Goal: Task Accomplishment & Management: Use online tool/utility

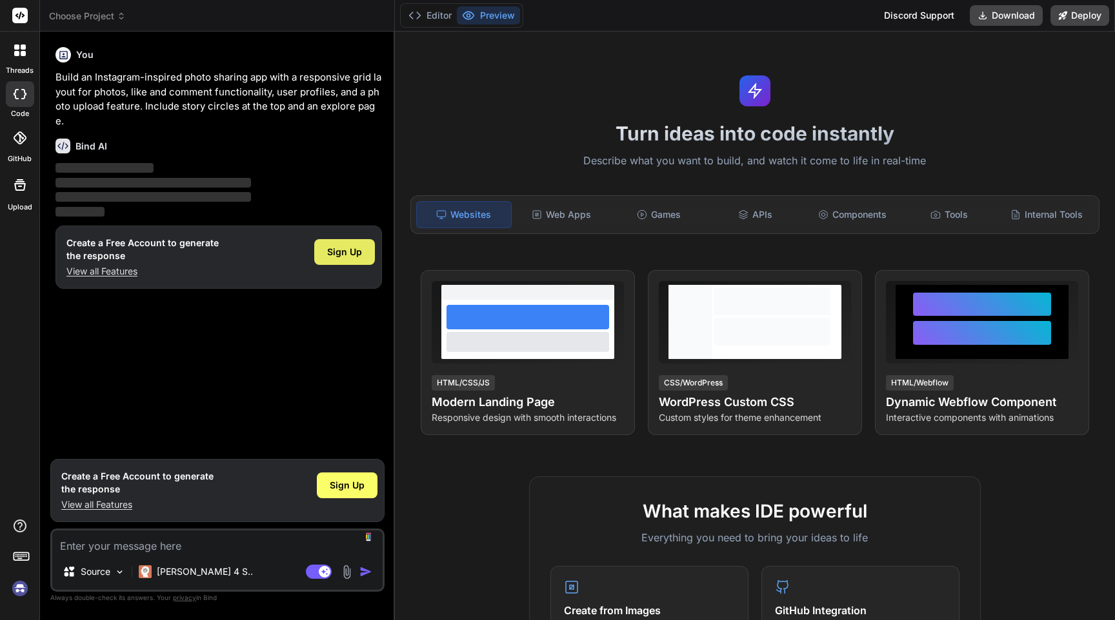
click at [337, 253] on span "Sign Up" at bounding box center [344, 252] width 35 height 13
type textarea "x"
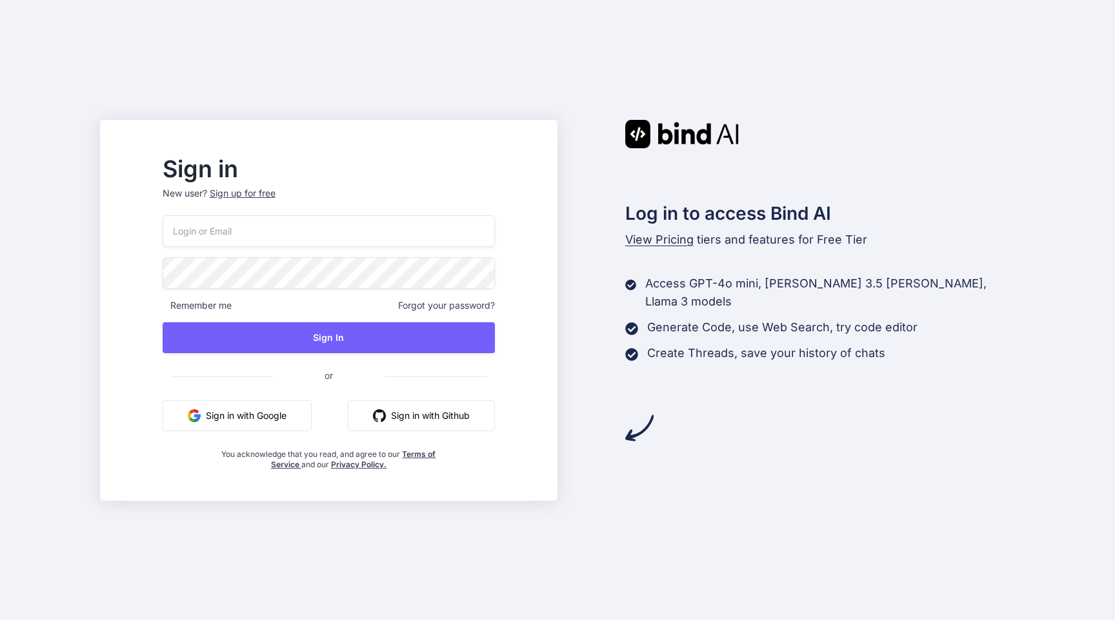
click at [295, 419] on button "Sign in with Google" at bounding box center [237, 416] width 149 height 31
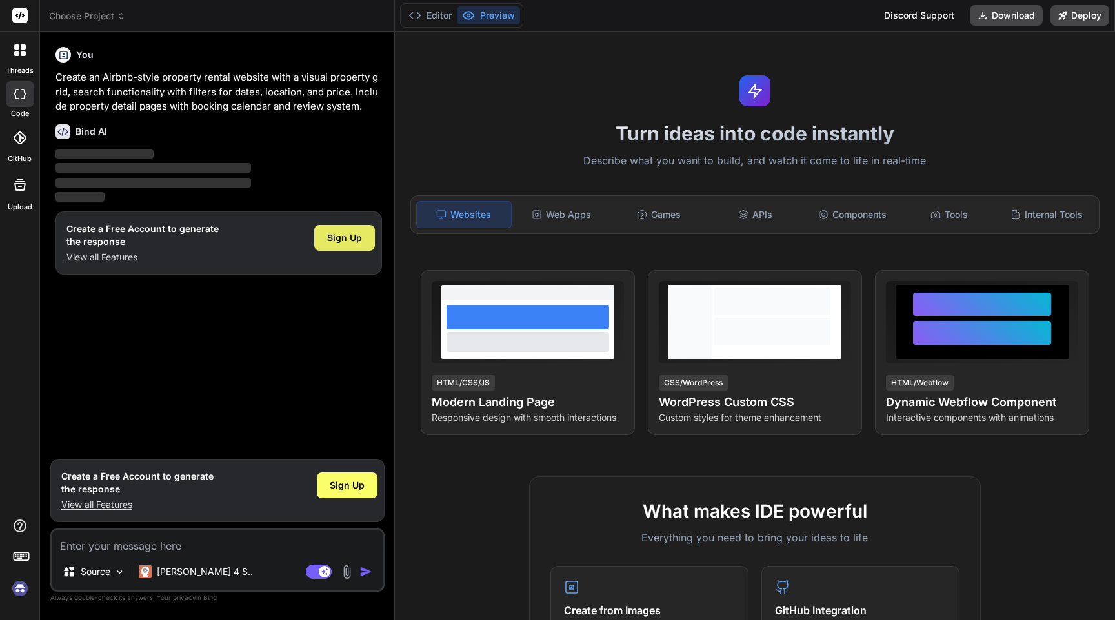
click at [343, 235] on span "Sign Up" at bounding box center [344, 238] width 35 height 13
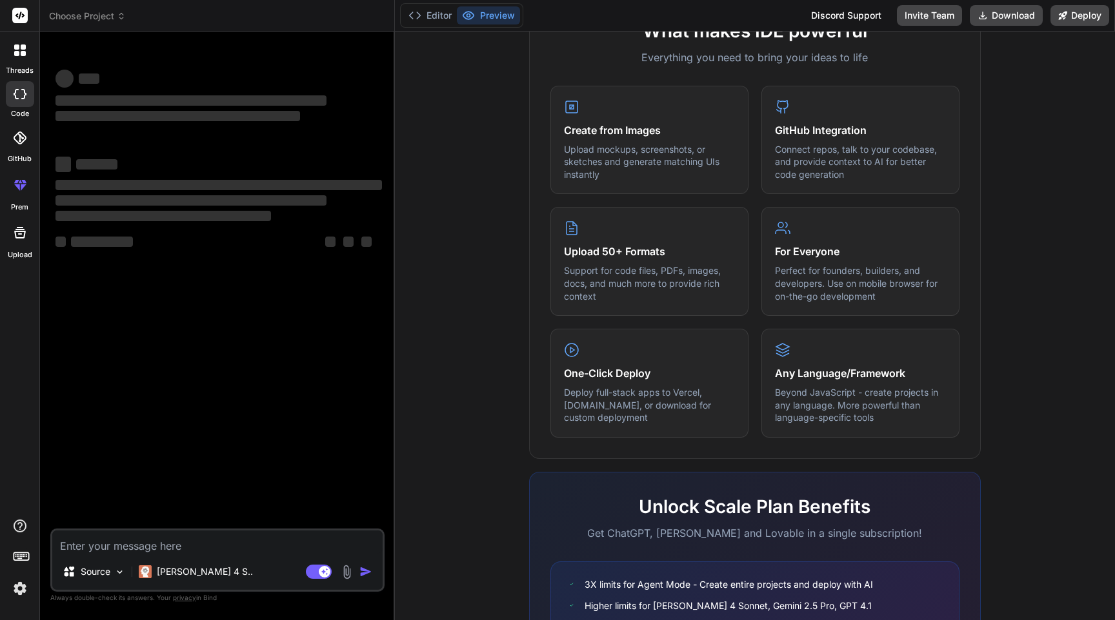
scroll to position [609, 0]
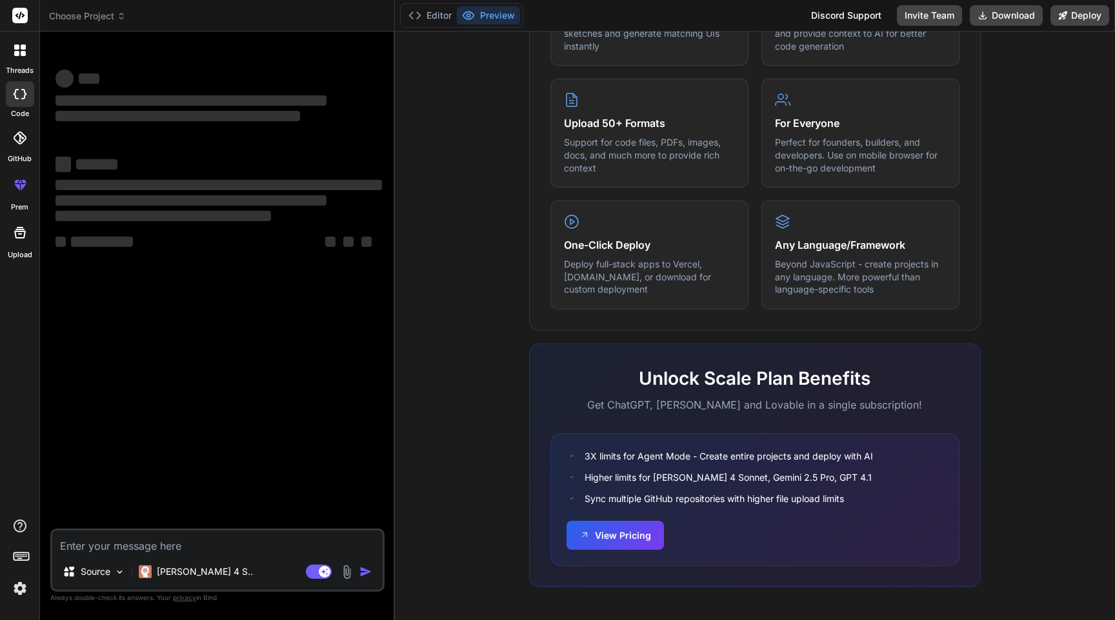
click at [252, 547] on textarea at bounding box center [217, 542] width 330 height 23
click at [183, 571] on p "[PERSON_NAME] 4 S.." at bounding box center [205, 572] width 96 height 13
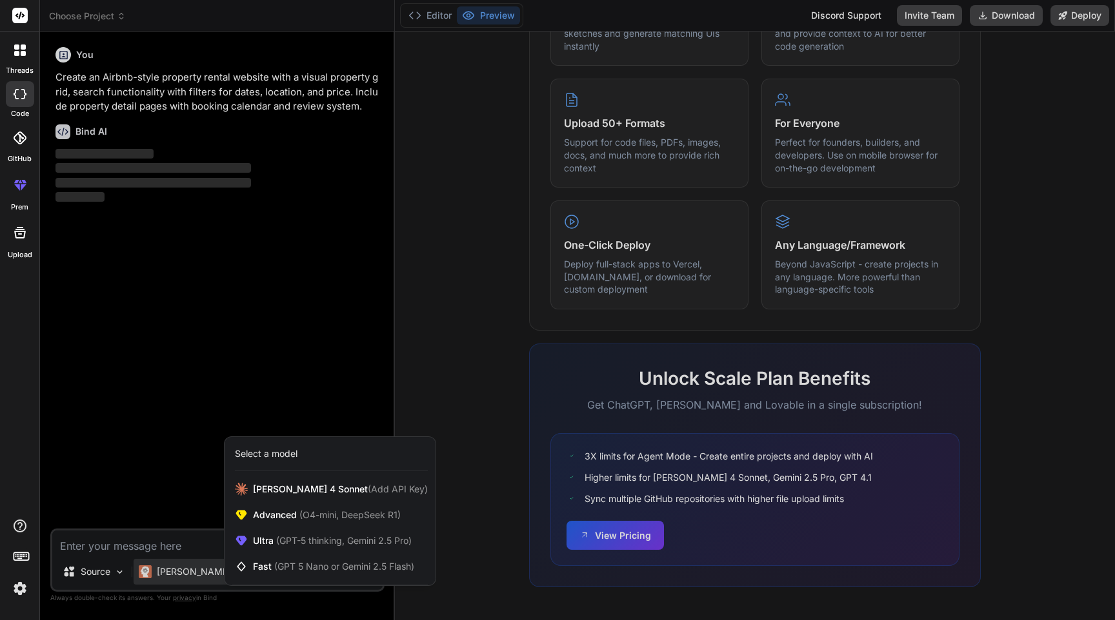
click at [506, 444] on div at bounding box center [557, 310] width 1115 height 620
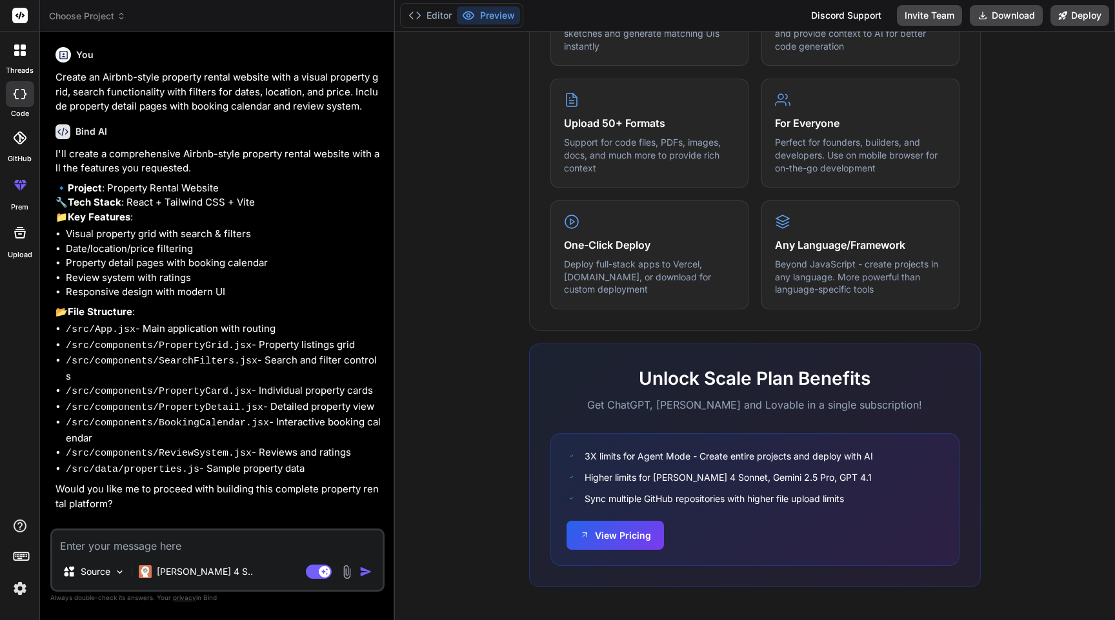
scroll to position [4, 0]
click at [249, 549] on textarea at bounding box center [217, 542] width 330 height 23
type textarea "x"
type textarea "y"
type textarea "x"
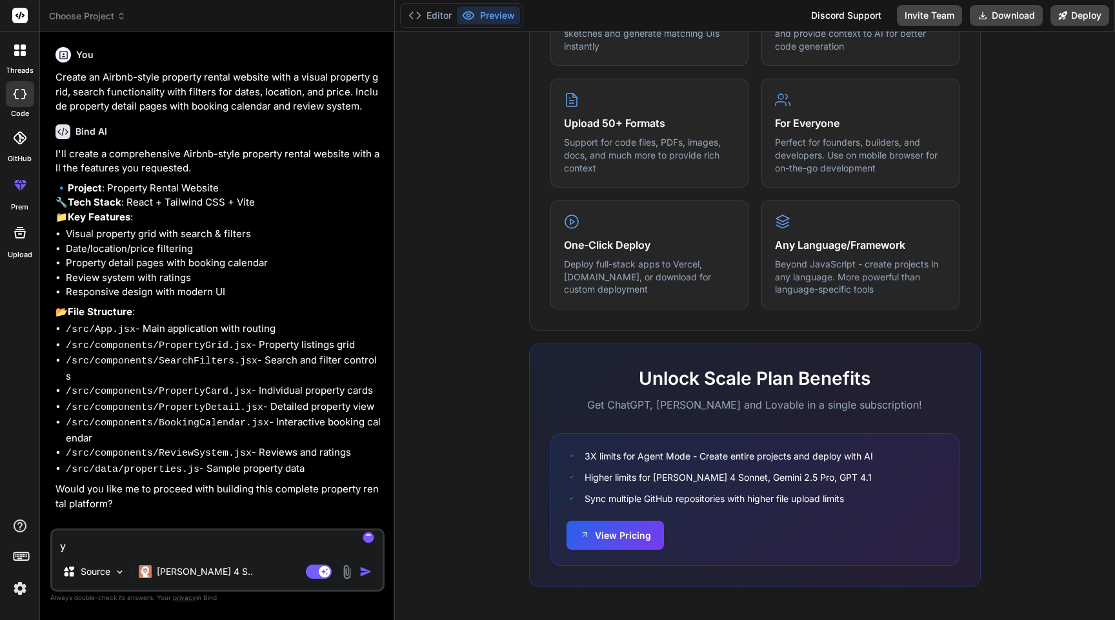
type textarea "ye"
type textarea "x"
type textarea "yes"
click at [368, 574] on img "button" at bounding box center [365, 572] width 13 height 13
type textarea "x"
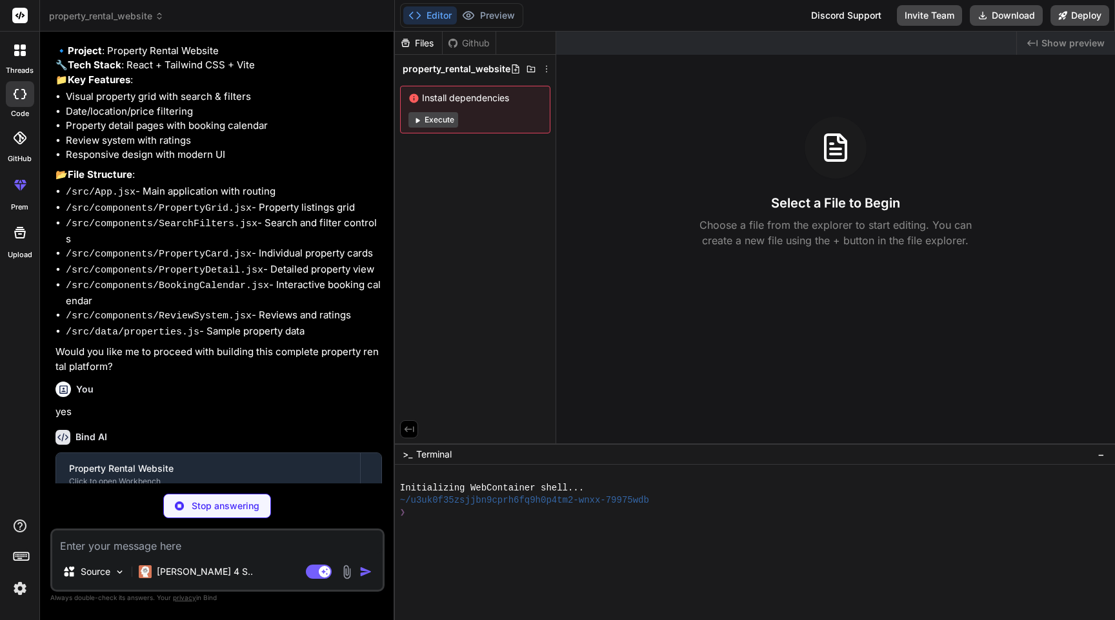
scroll to position [208, 0]
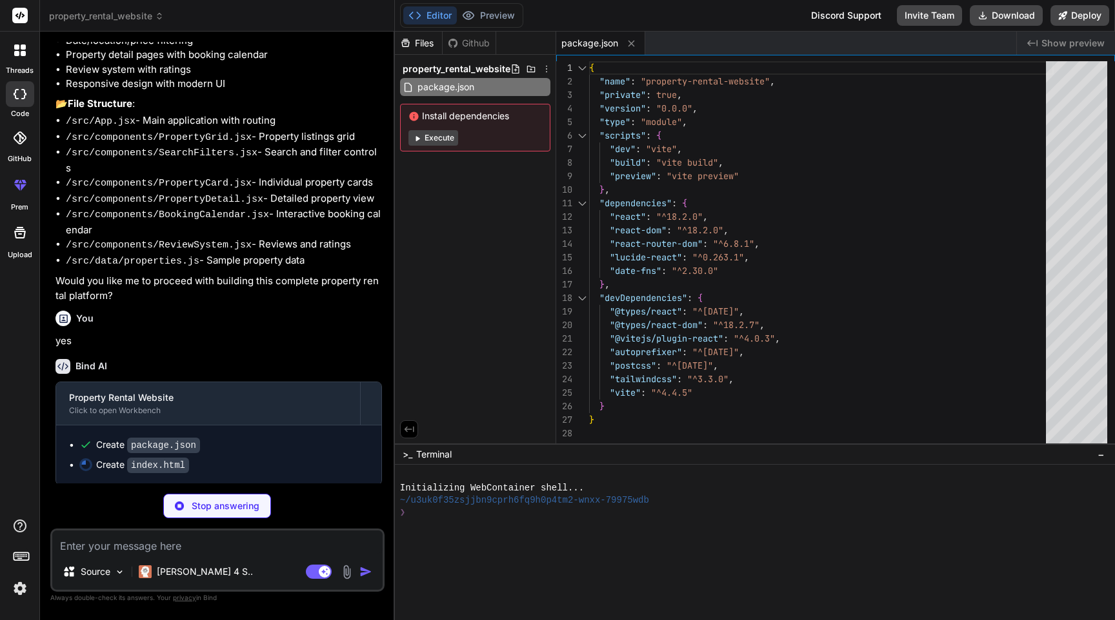
type textarea "x"
type textarea "<script type="module" src="/src/main.jsx"></script> </body> </html>"
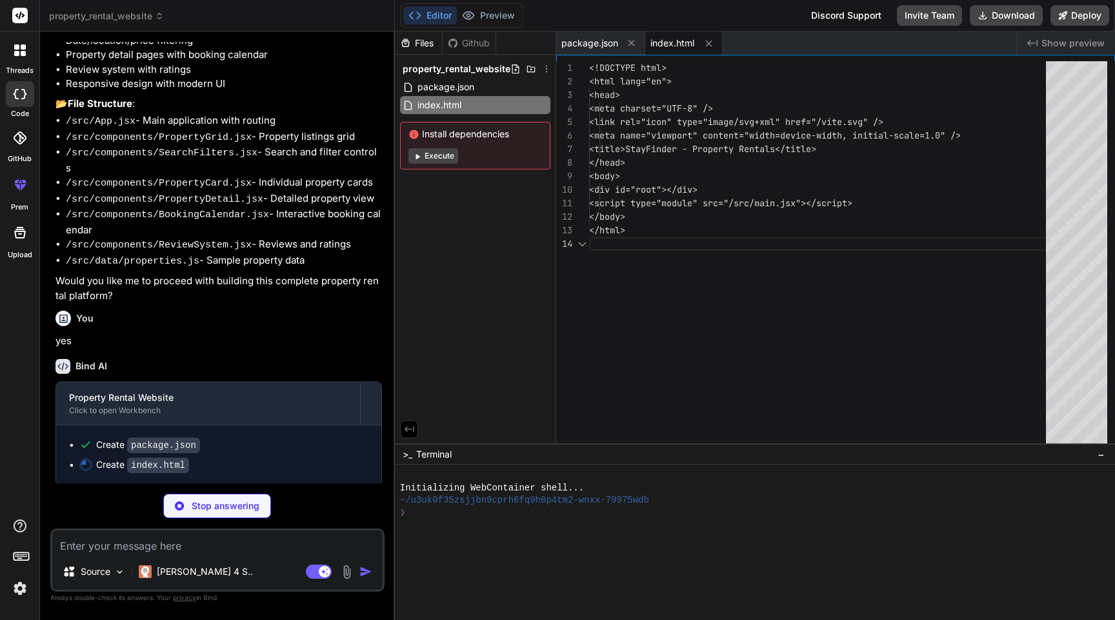
scroll to position [41, 0]
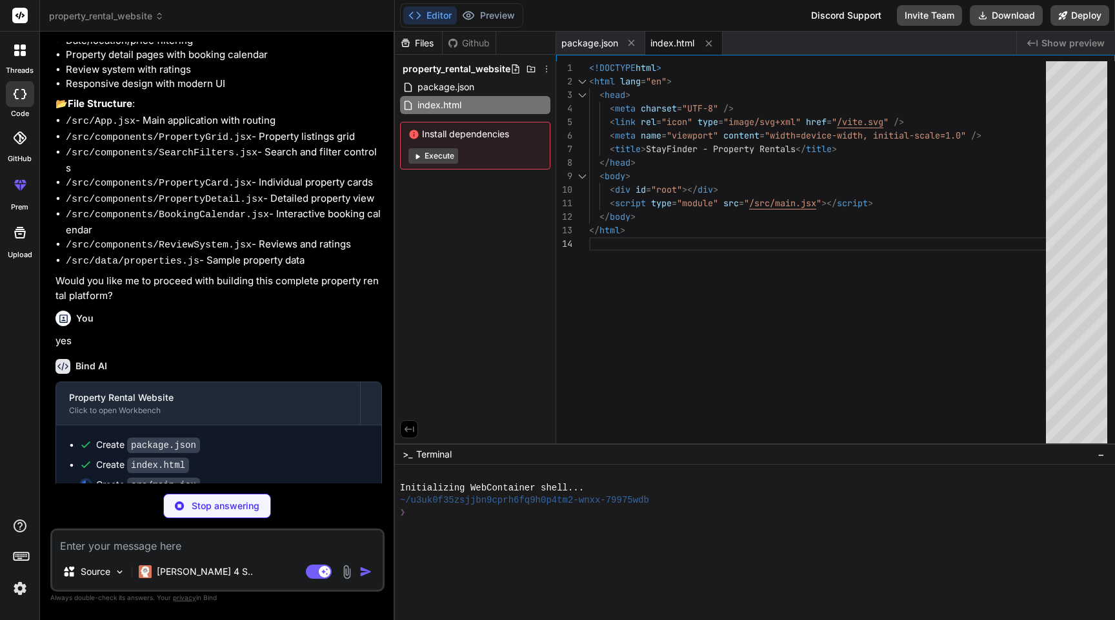
type textarea "x"
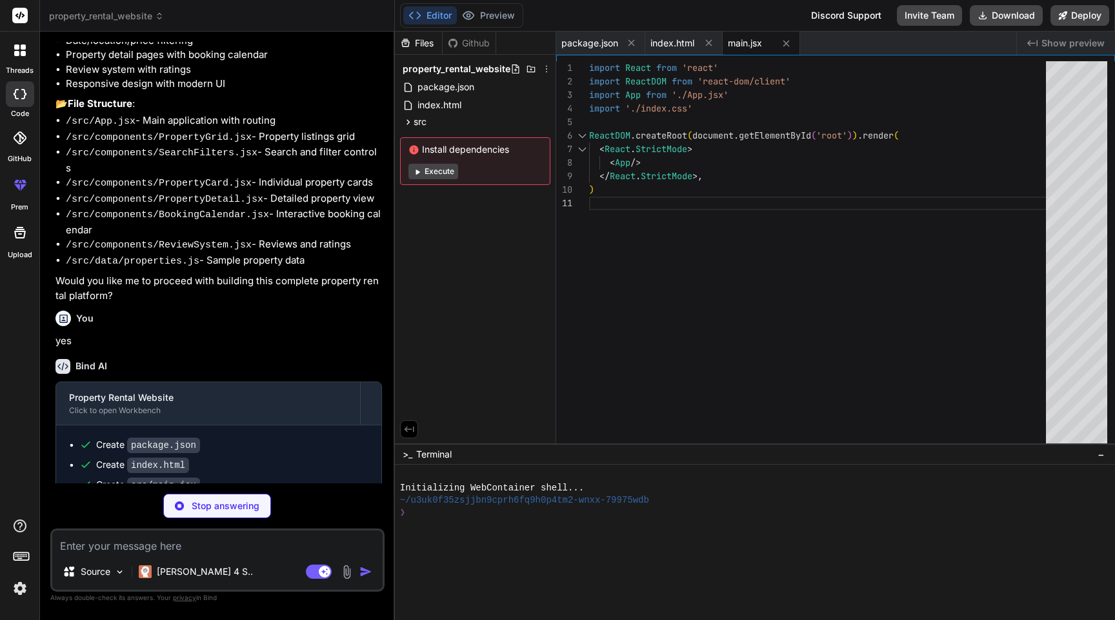
click at [442, 172] on button "Execute" at bounding box center [433, 171] width 50 height 15
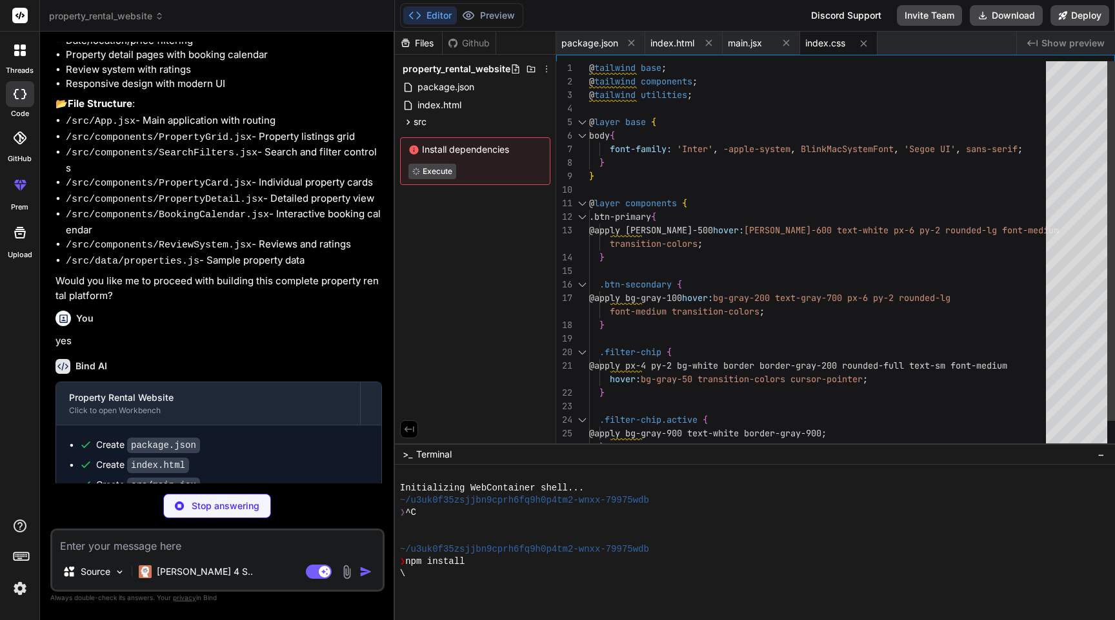
type textarea "x"
type textarea "export default App"
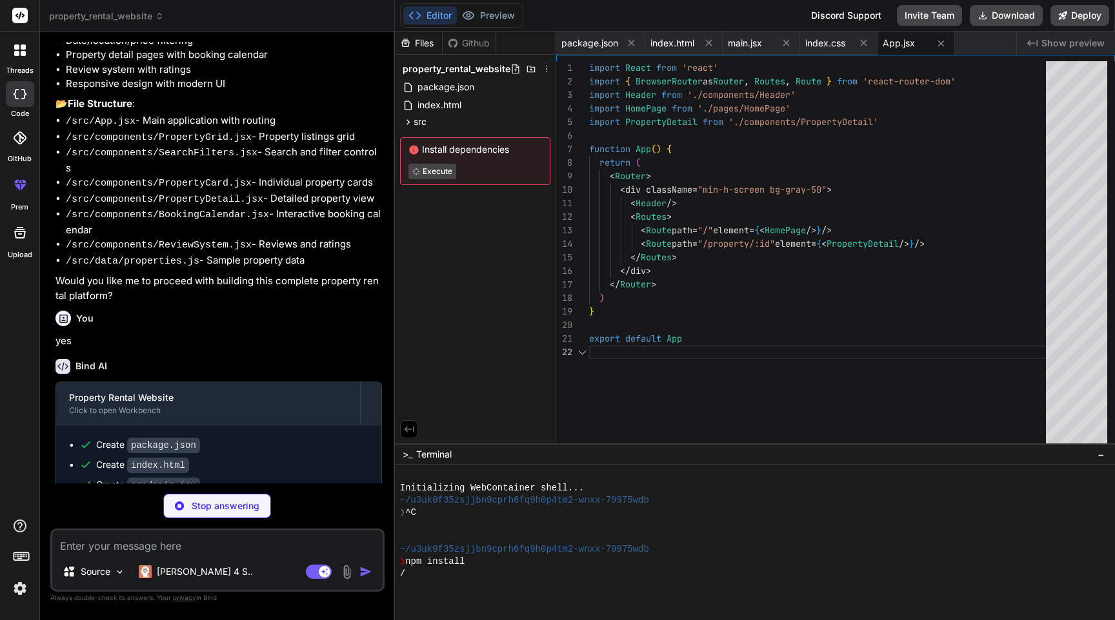
scroll to position [14, 0]
type textarea "x"
type textarea "} export default Header"
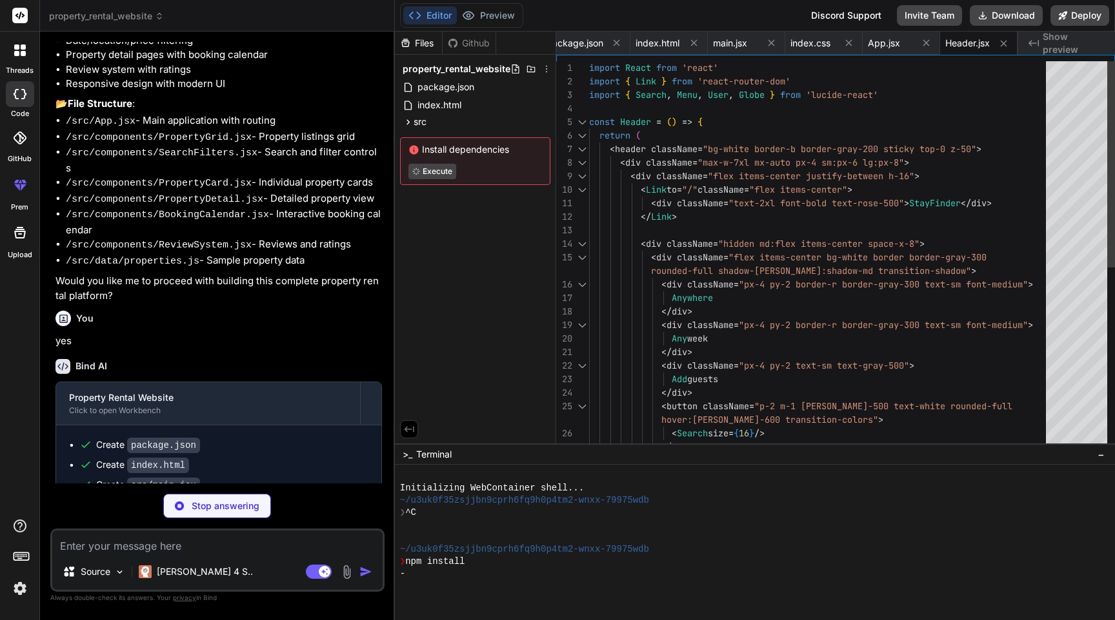
type textarea "x"
type textarea "} export default HomePage"
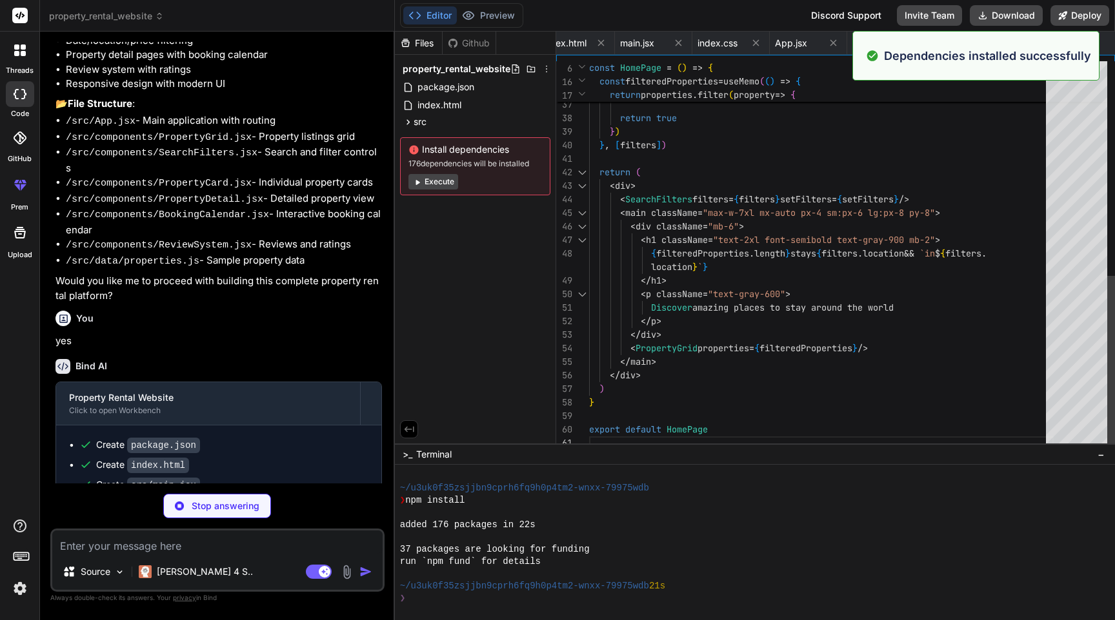
scroll to position [98, 0]
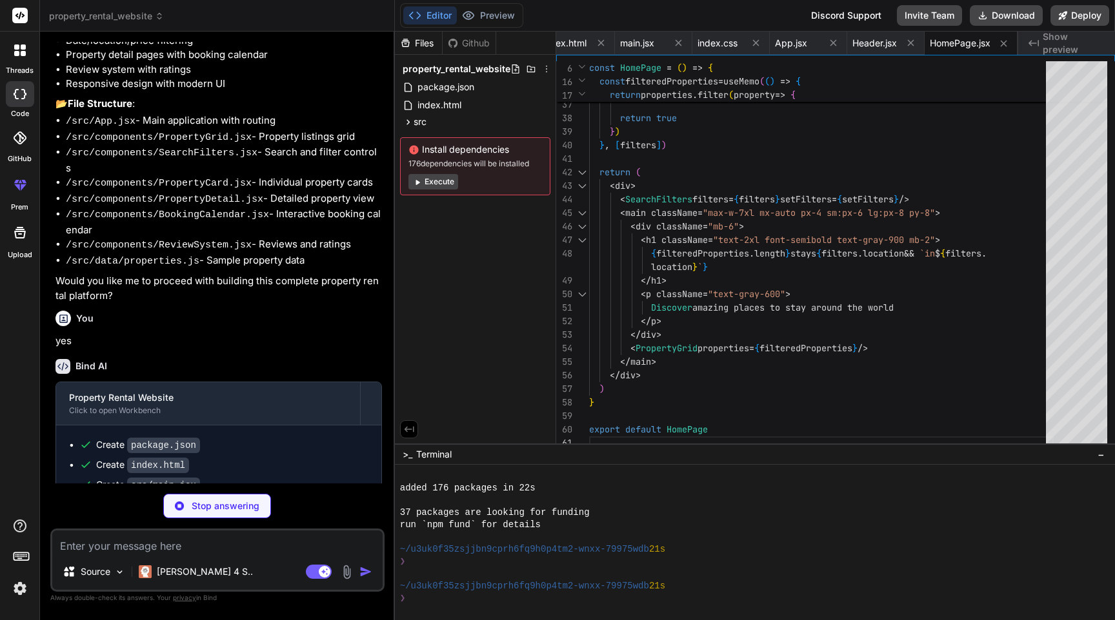
click at [443, 183] on button "Execute" at bounding box center [433, 181] width 50 height 15
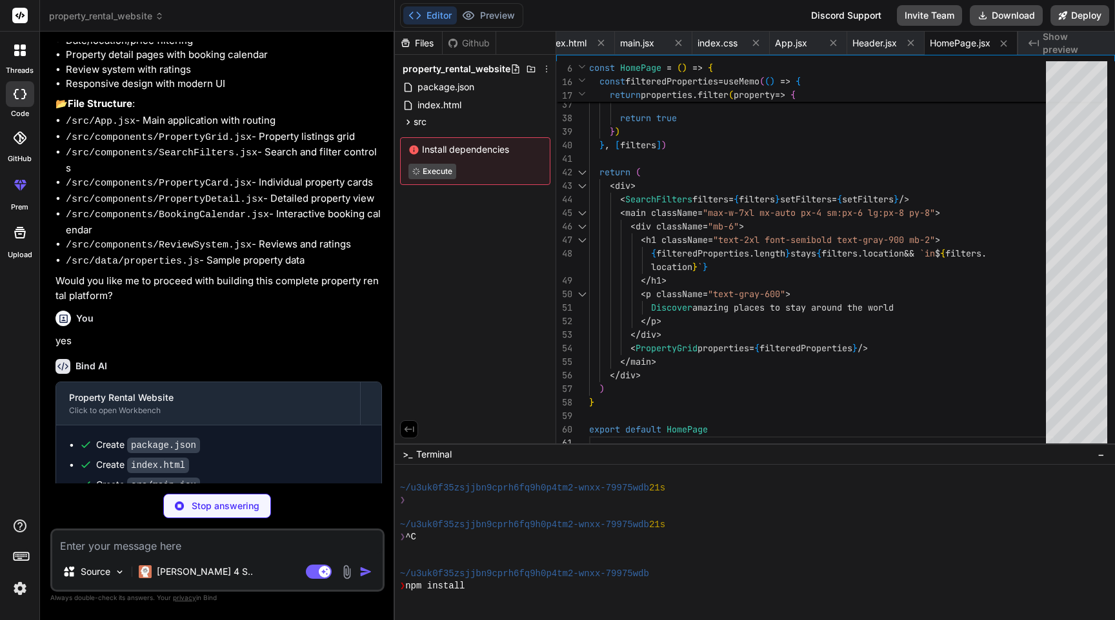
scroll to position [245, 0]
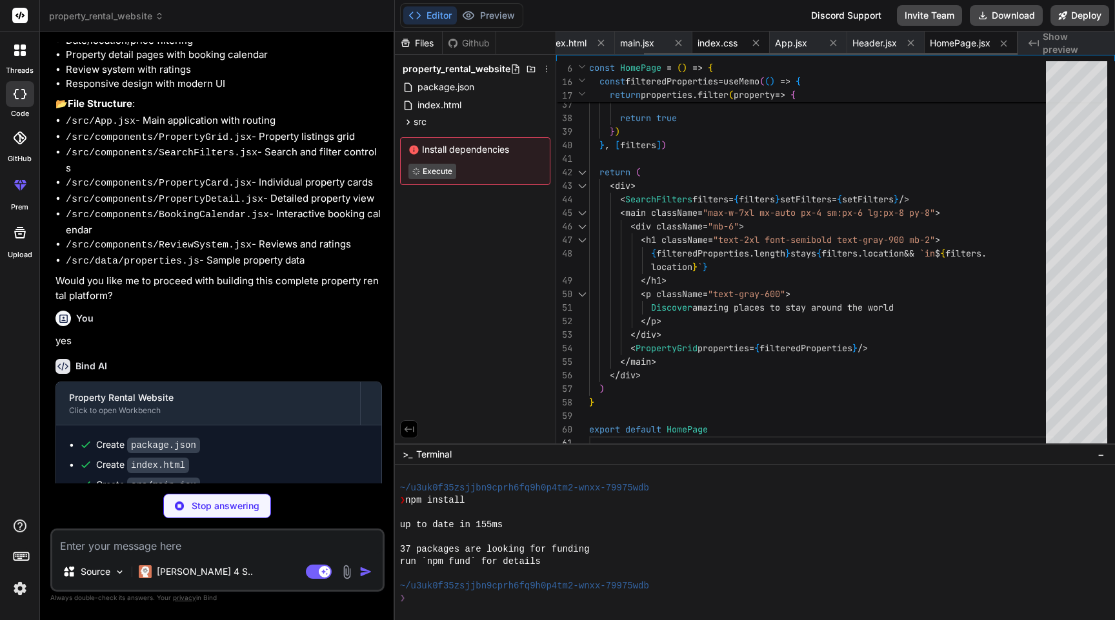
type textarea "x"
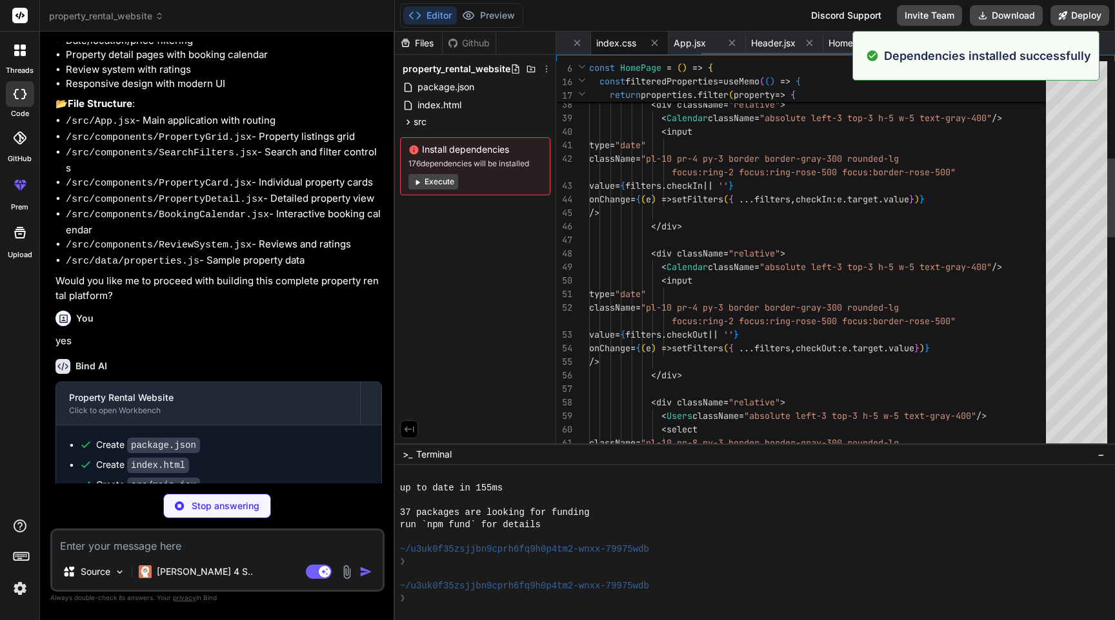
click at [630, 47] on span "index.css" at bounding box center [616, 43] width 40 height 13
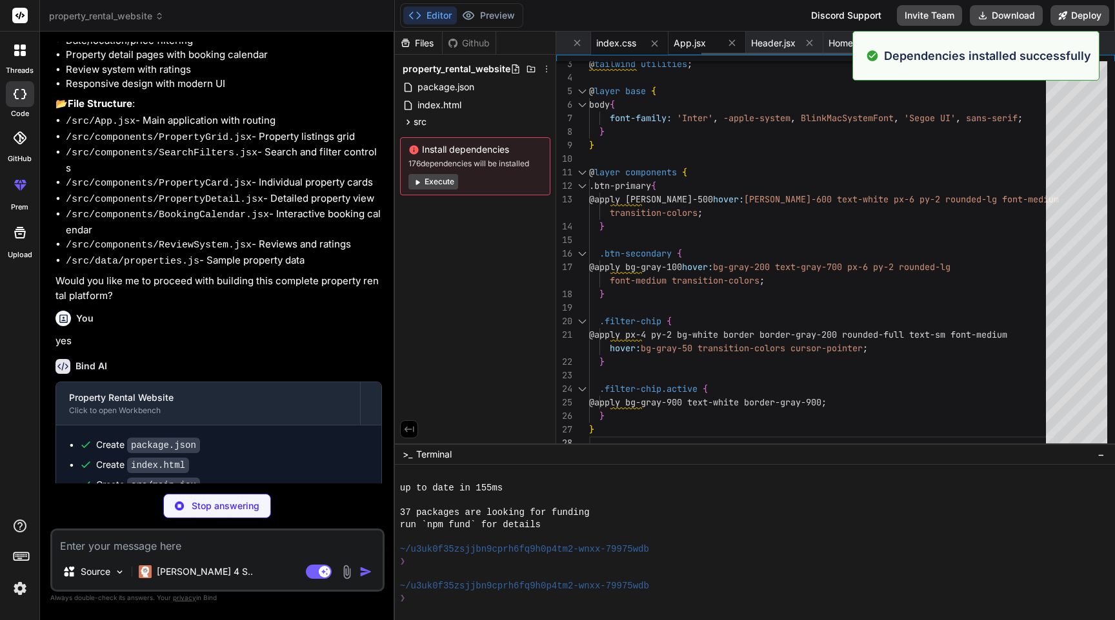
type textarea "x"
click at [691, 43] on span "App.jsx" at bounding box center [689, 43] width 32 height 13
type textarea "export default App"
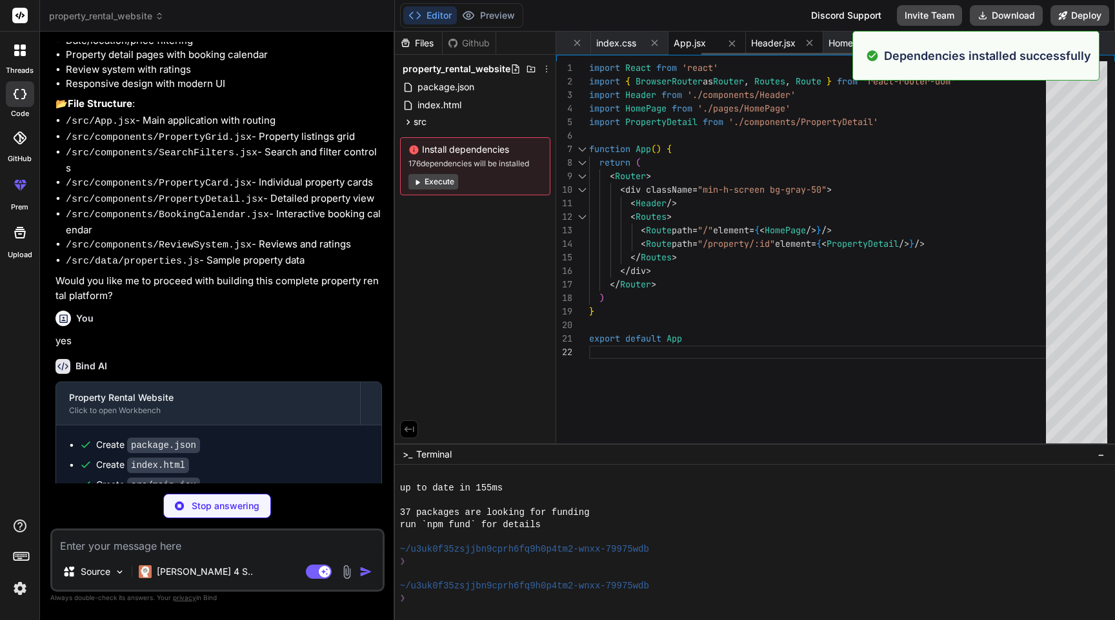
type textarea "x"
type textarea "<PropertyCard key={property.id} property={property} /> ))} </div> ) } export de…"
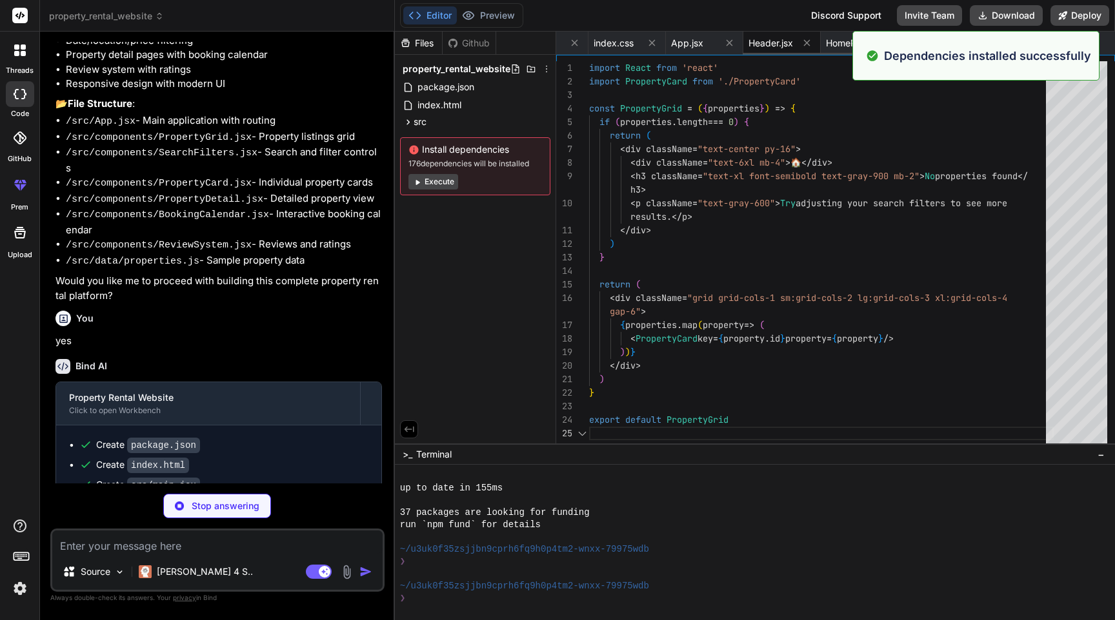
scroll to position [0, 313]
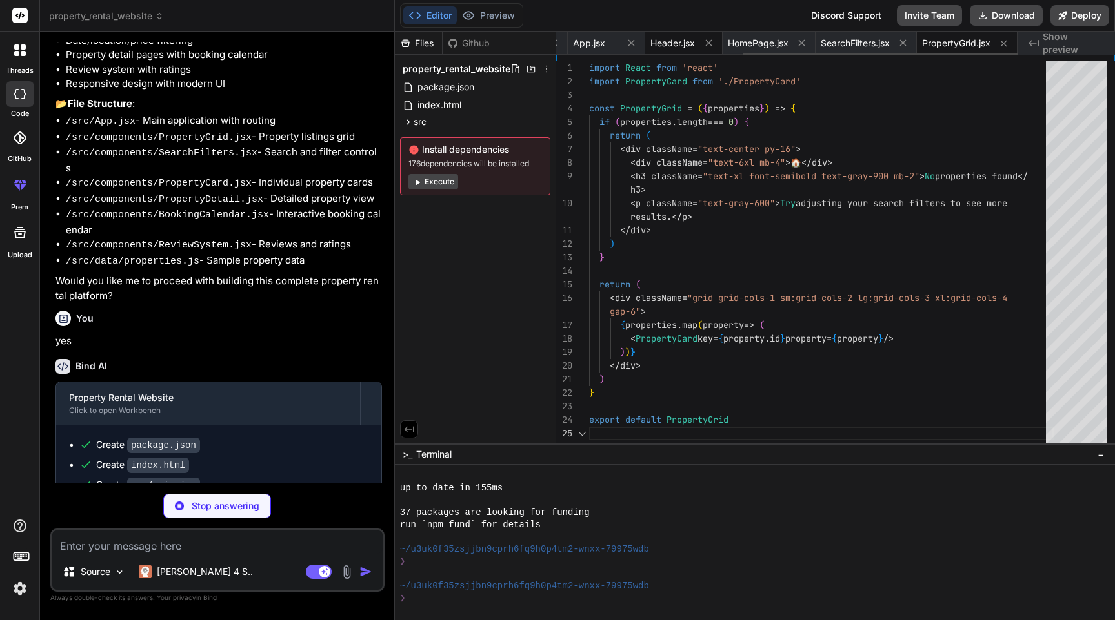
click at [769, 41] on span "HomePage.jsx" at bounding box center [758, 43] width 61 height 13
type textarea "x"
type textarea "} export default HomePage"
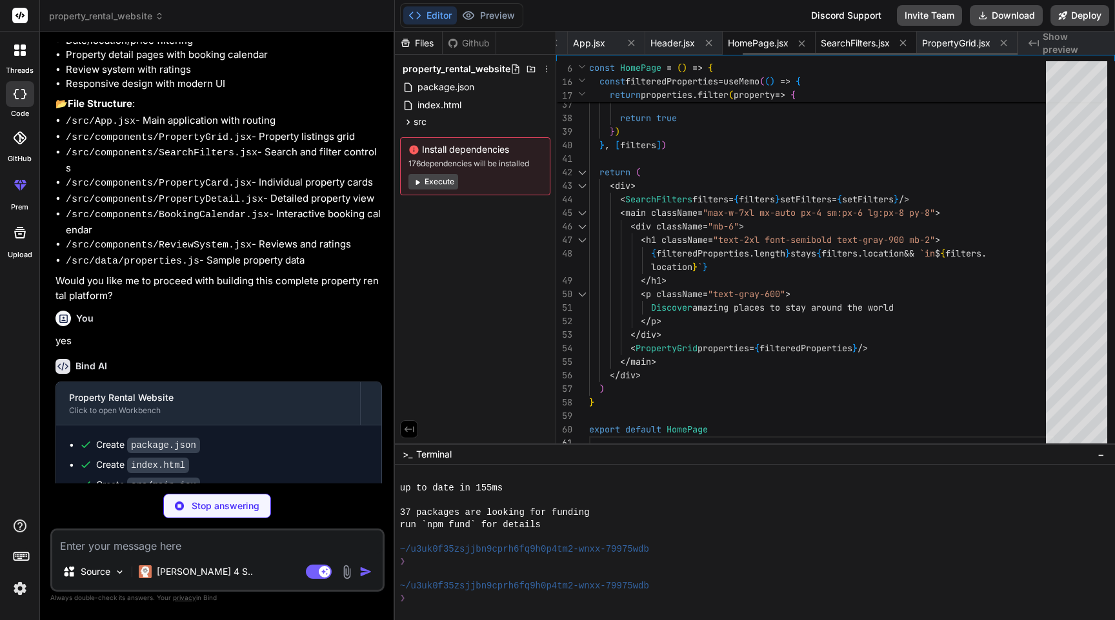
type textarea "x"
click at [858, 41] on span "SearchFilters.jsx" at bounding box center [854, 43] width 69 height 13
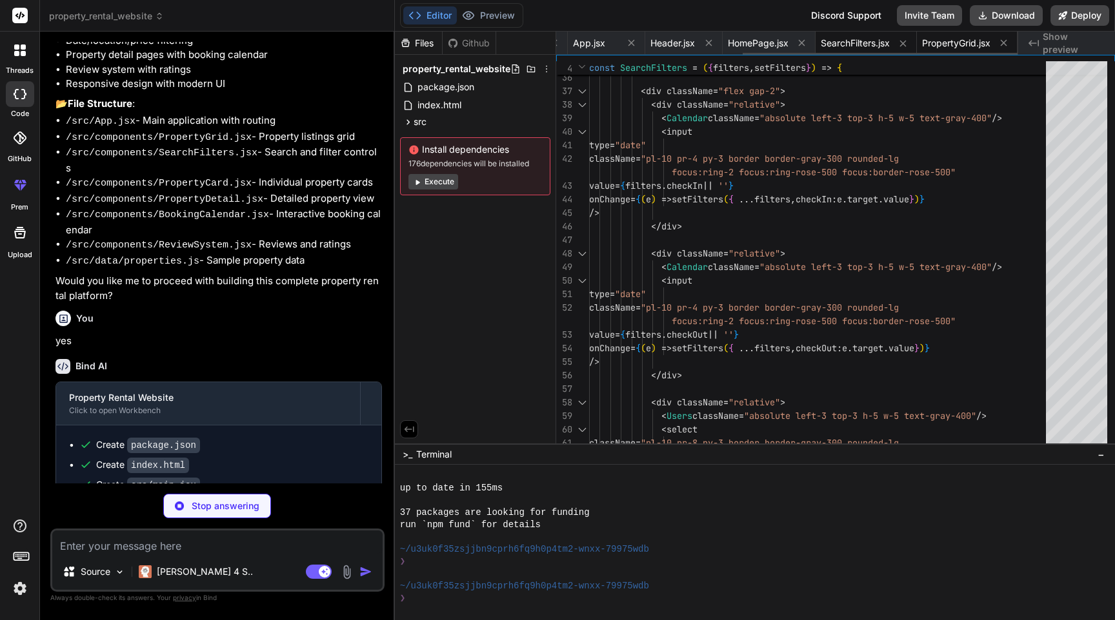
type textarea "x"
click at [949, 37] on span "PropertyGrid.jsx" at bounding box center [956, 43] width 68 height 13
type textarea "<PropertyCard key={property.id} property={property} /> ))} </div> ) } export de…"
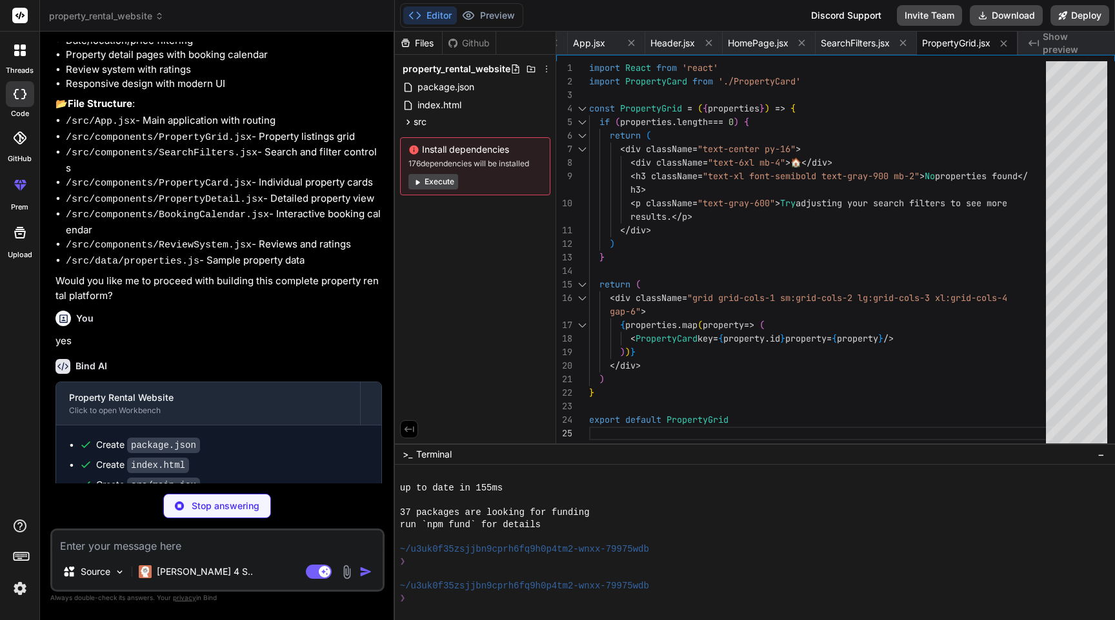
type textarea "x"
type textarea "export default PropertyCard"
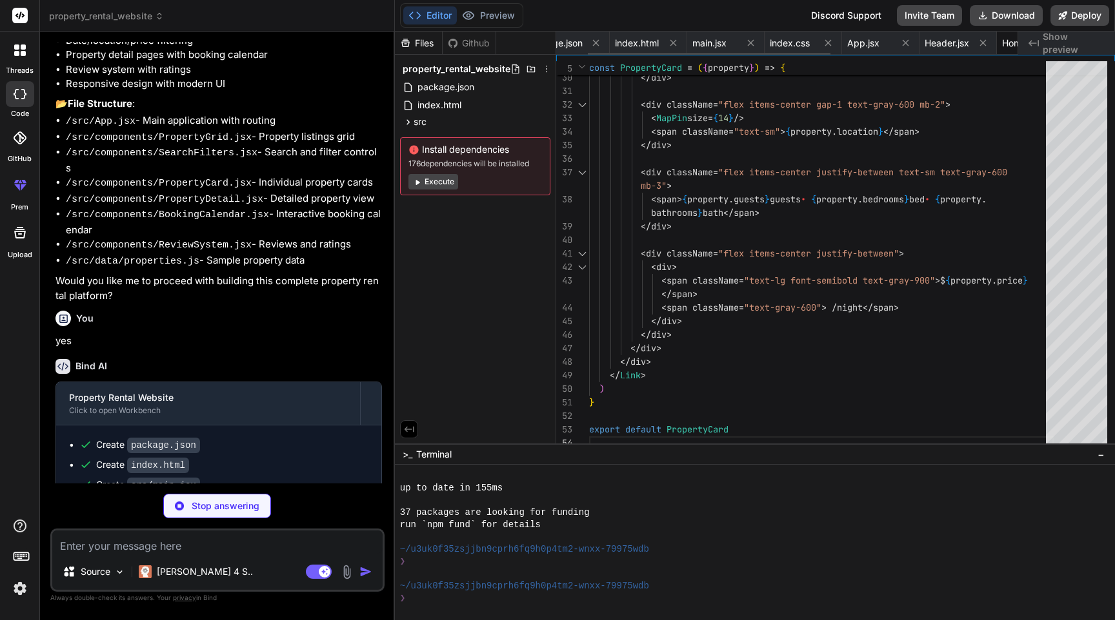
scroll to position [0, 0]
type textarea "x"
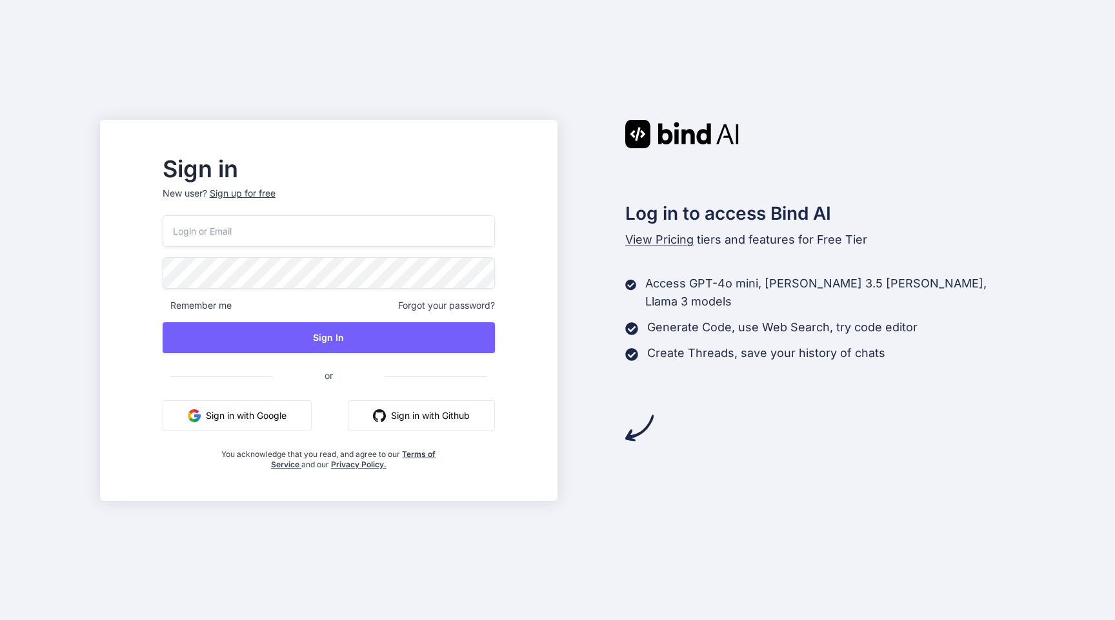
click at [301, 416] on button "Sign in with Google" at bounding box center [237, 416] width 149 height 31
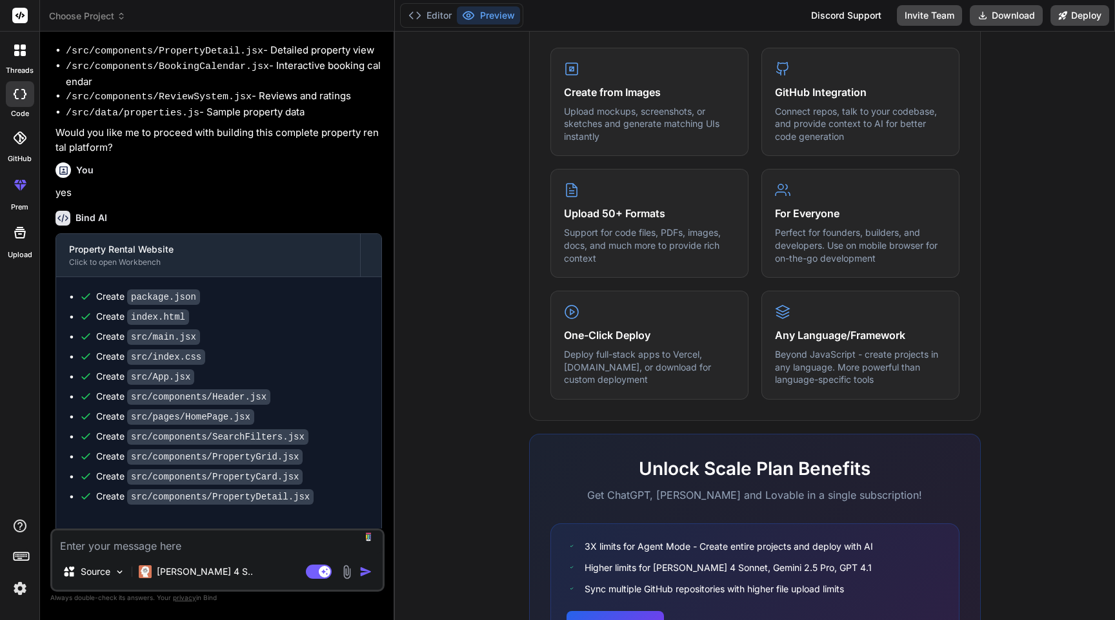
scroll to position [406, 0]
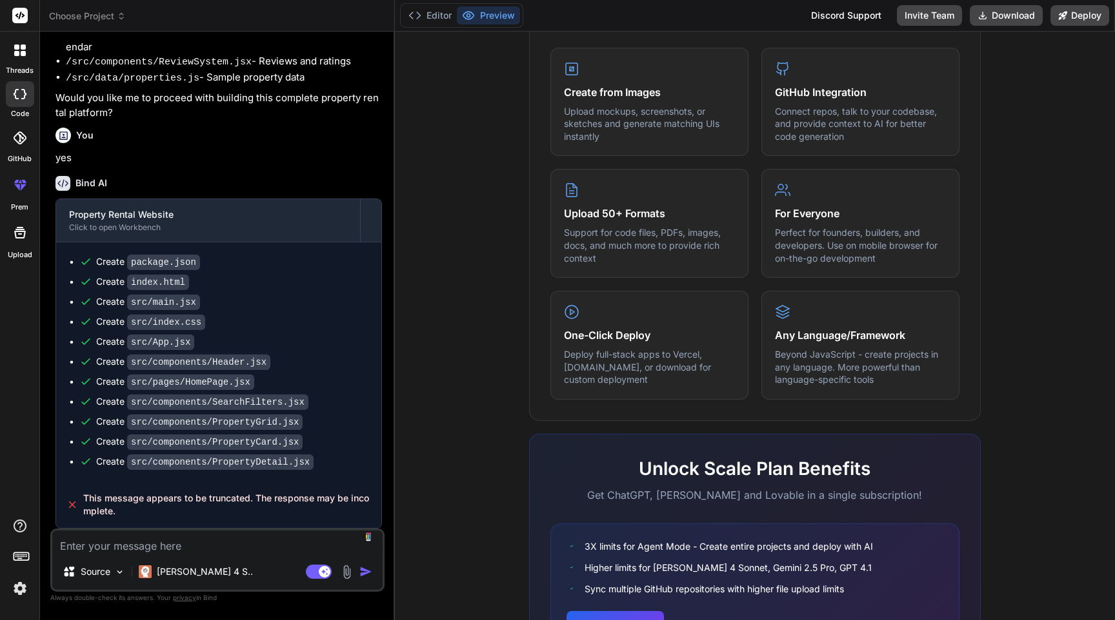
click at [497, 10] on button "Preview" at bounding box center [488, 15] width 63 height 18
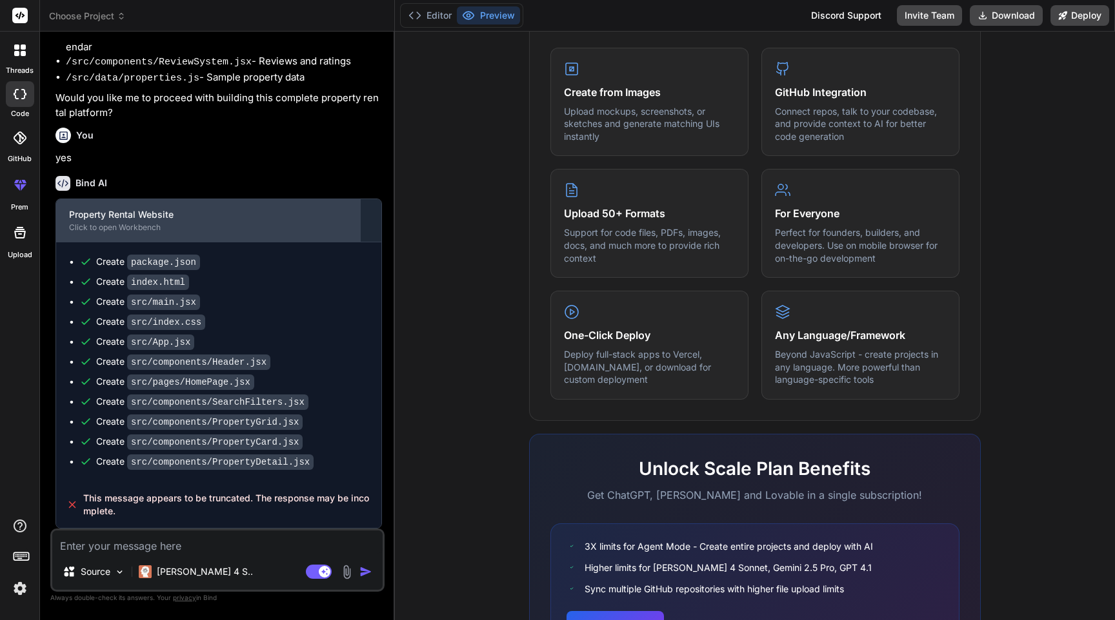
click at [229, 221] on div "Property Rental Website" at bounding box center [208, 214] width 278 height 13
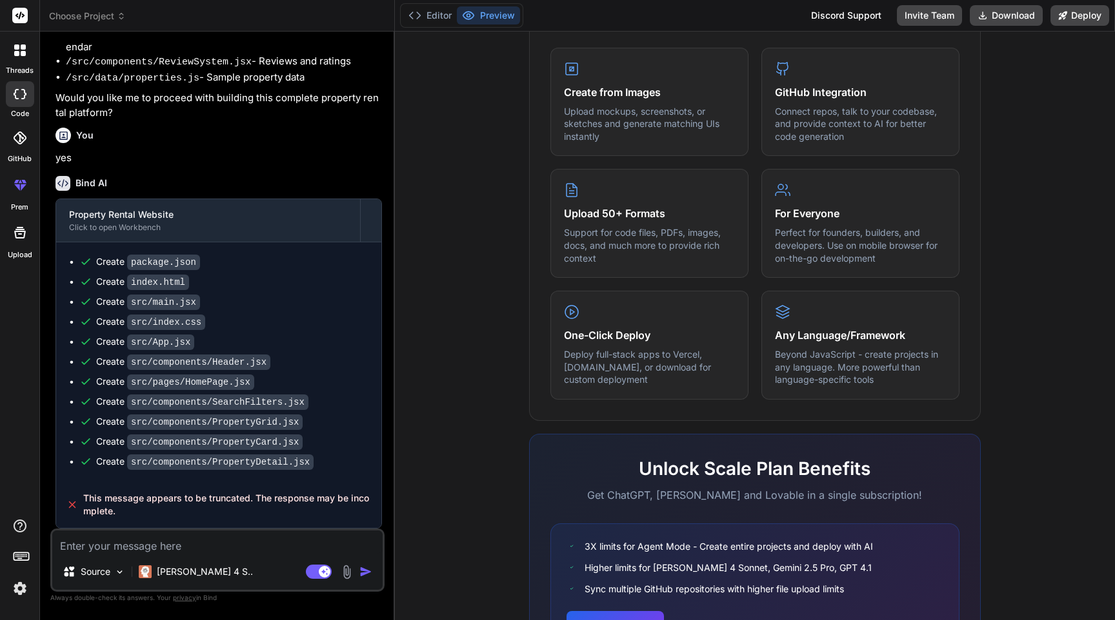
click at [470, 23] on button "Preview" at bounding box center [488, 15] width 63 height 18
click at [474, 16] on icon at bounding box center [468, 15] width 13 height 13
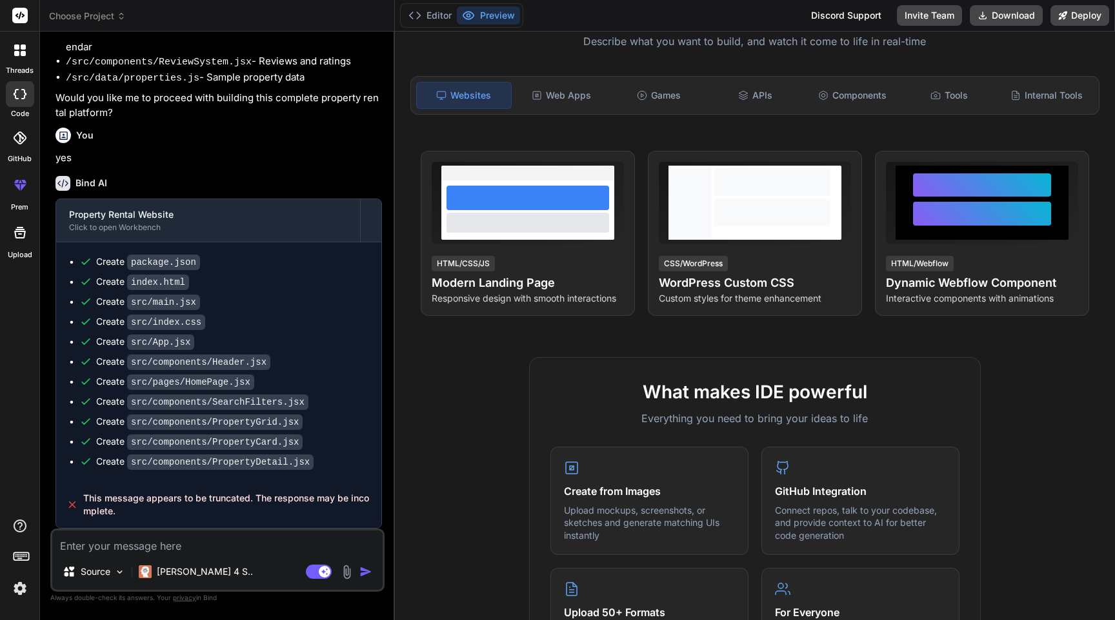
scroll to position [0, 0]
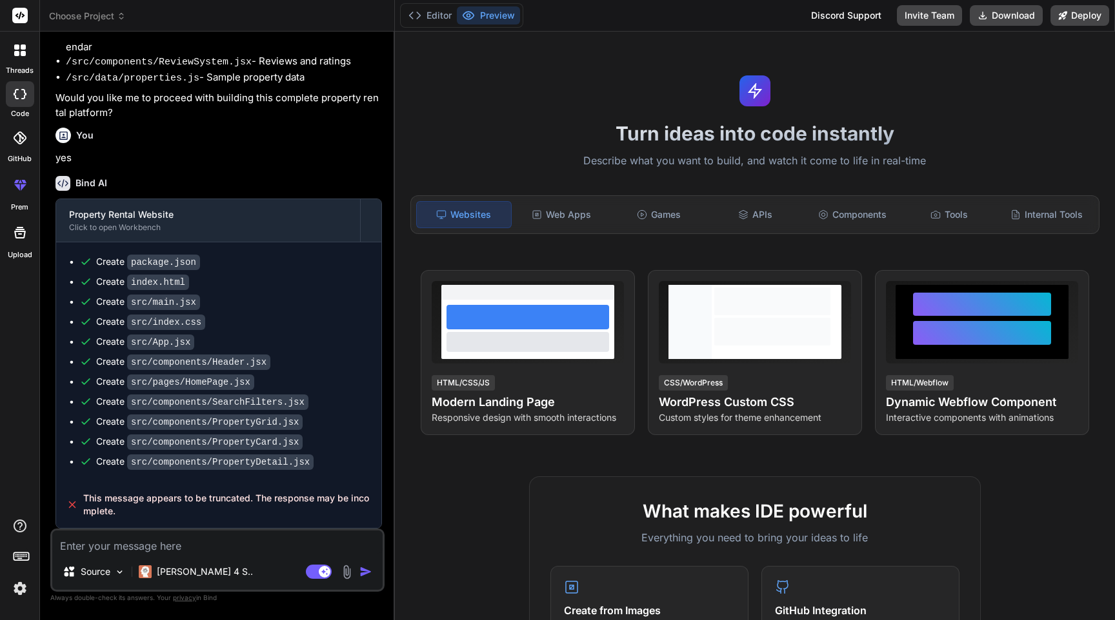
click at [155, 190] on div "Bind AI" at bounding box center [218, 183] width 326 height 15
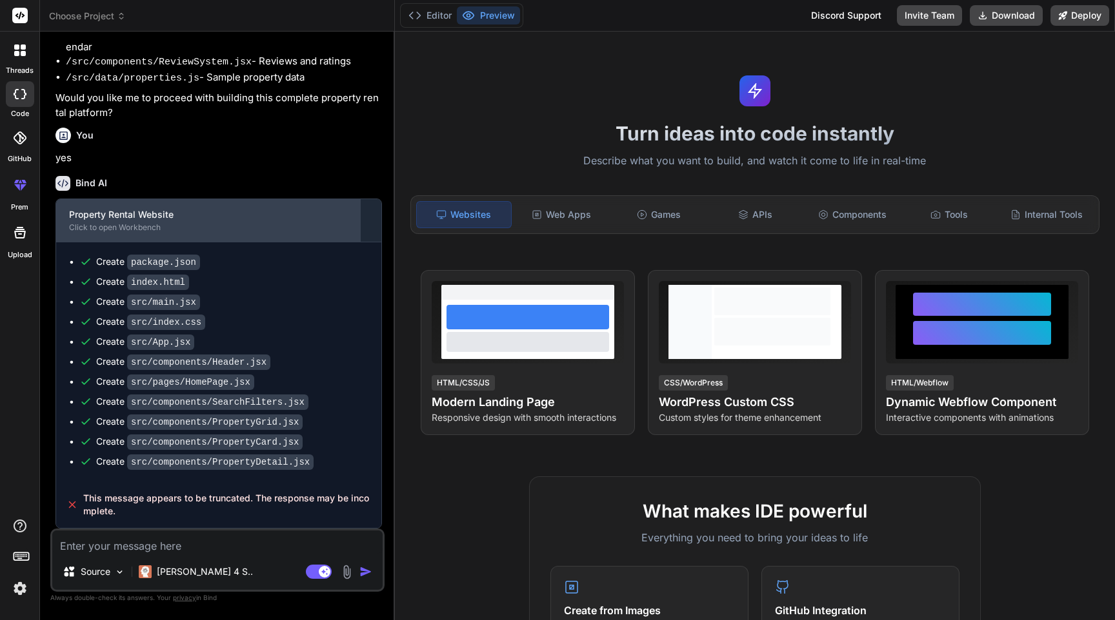
click at [126, 219] on div "Property Rental Website" at bounding box center [208, 214] width 278 height 13
click at [260, 225] on div "Property Rental Website Click to open Workbench" at bounding box center [208, 220] width 304 height 43
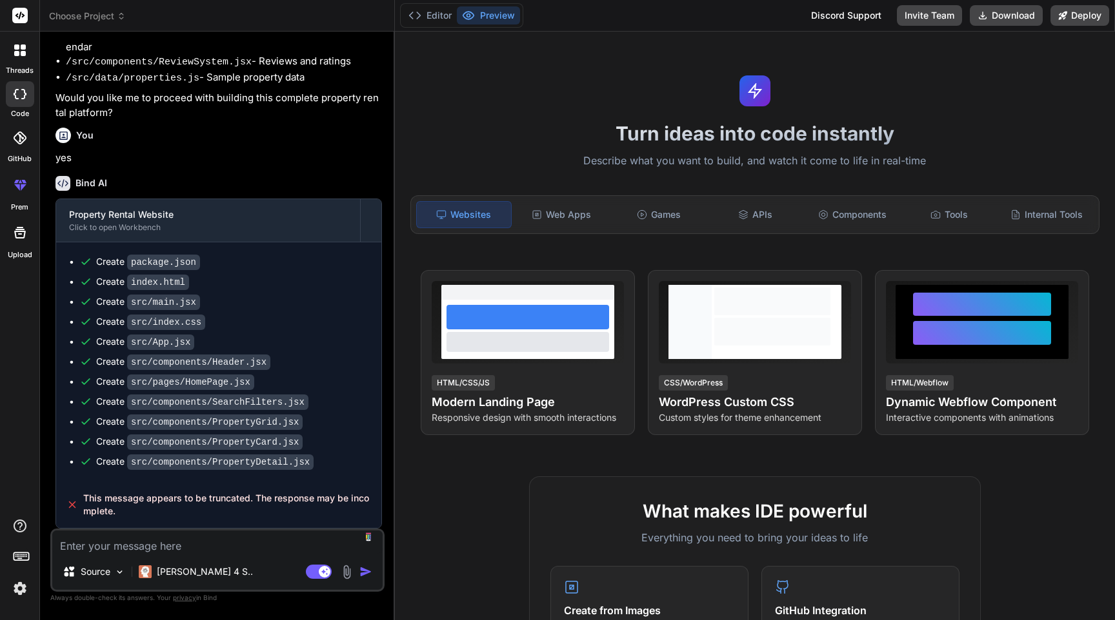
click at [310, 538] on textarea at bounding box center [217, 542] width 330 height 23
type textarea "x"
type textarea "m"
type textarea "x"
type textarea "mu"
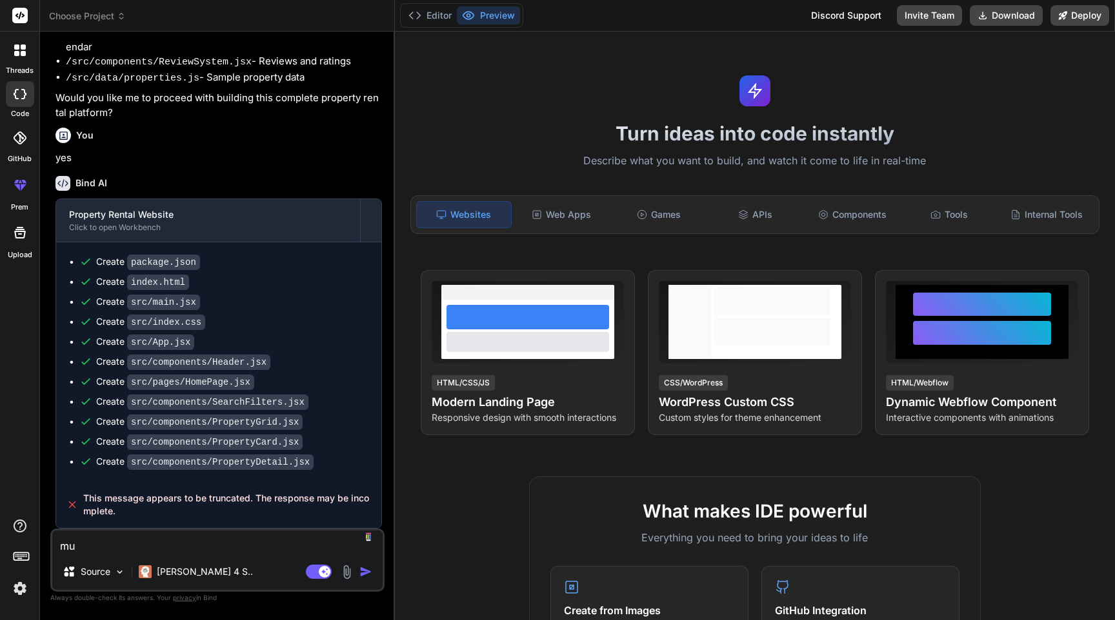
type textarea "x"
type textarea "mue"
type textarea "x"
type textarea "mues"
type textarea "x"
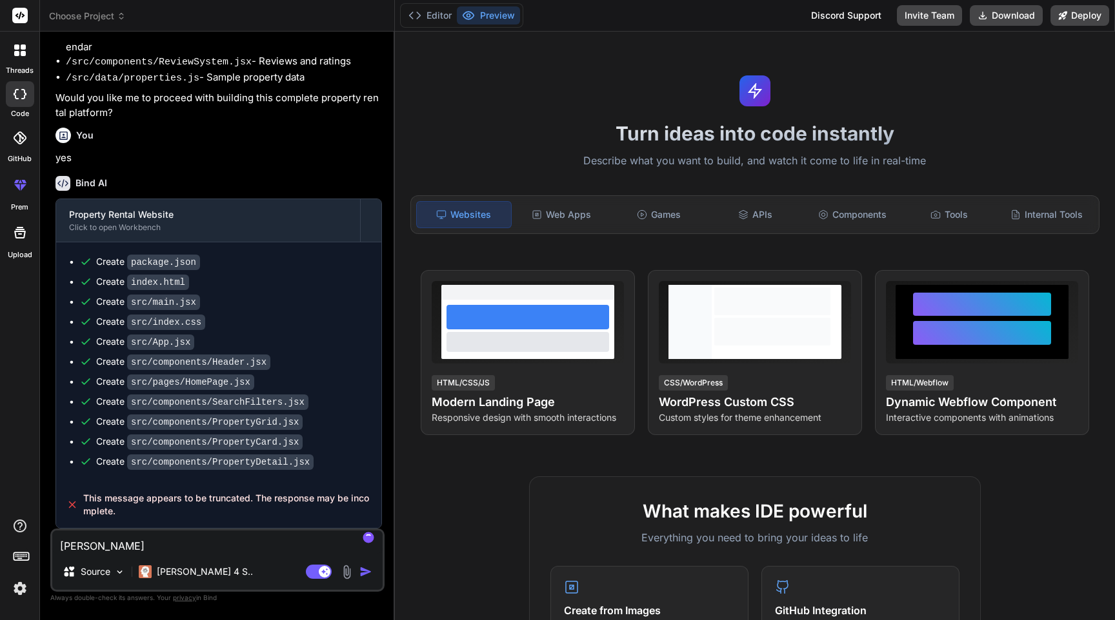
type textarea "muest"
type textarea "x"
type textarea "muestr"
type textarea "x"
type textarea "muestram"
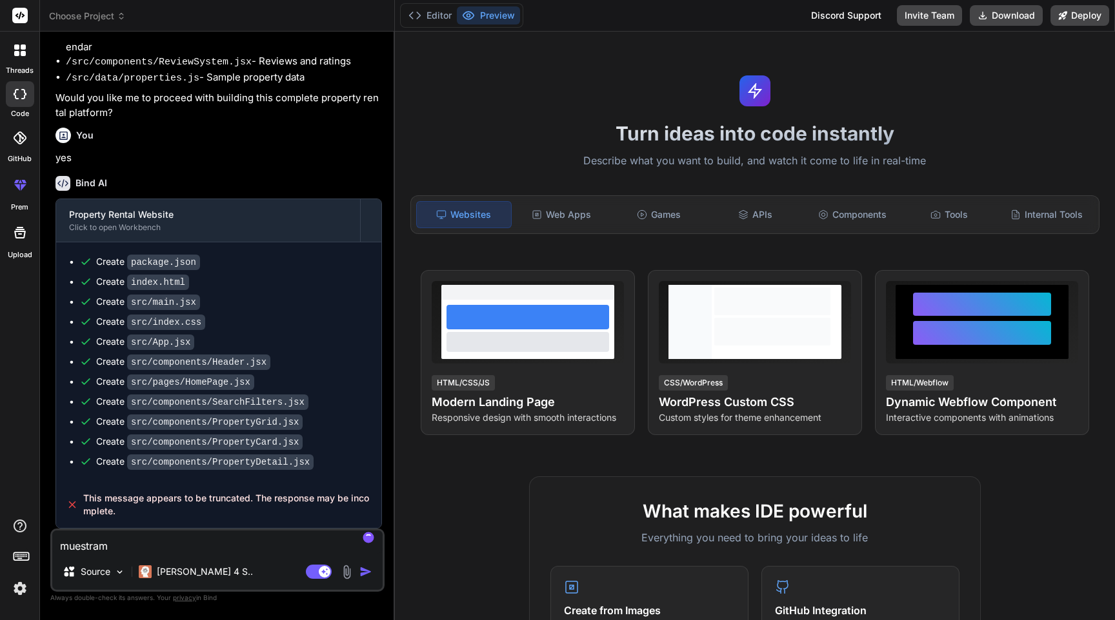
type textarea "x"
type textarea "muestrame"
type textarea "x"
type textarea "muestrame"
type textarea "x"
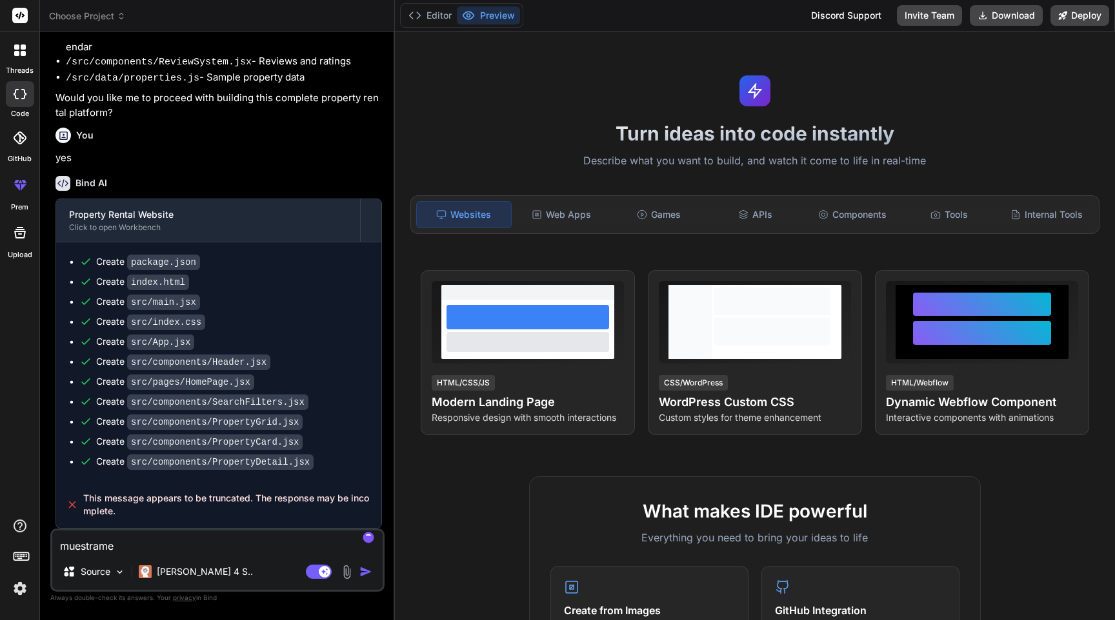
type textarea "muestrame e"
type textarea "x"
type textarea "muestrame el"
type textarea "x"
type textarea "muestrame el"
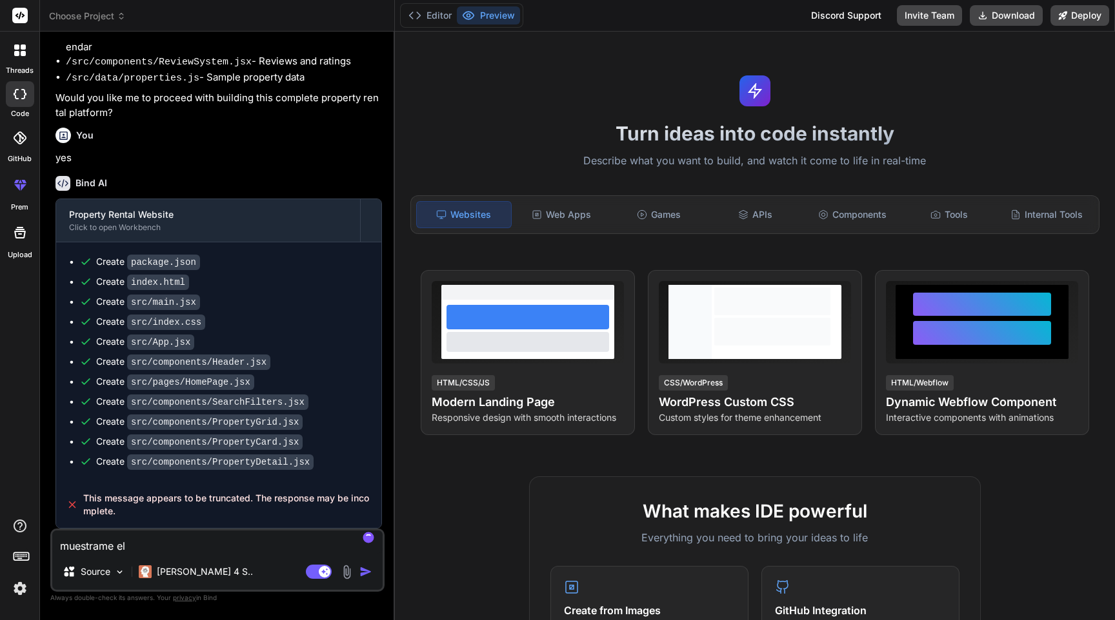
type textarea "x"
type textarea "muestrame el m"
type textarea "x"
type textarea "muestrame el men"
type textarea "x"
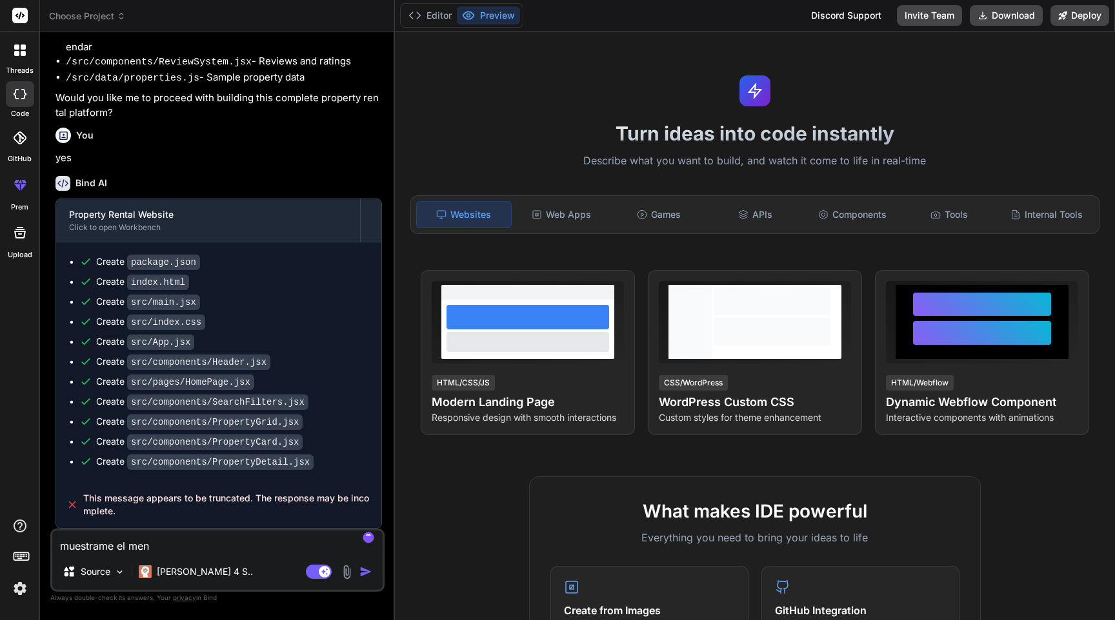
type textarea "muestrame el mens"
type textarea "x"
type textarea "muestrame el mensa"
type textarea "x"
type textarea "muestrame el mensaj"
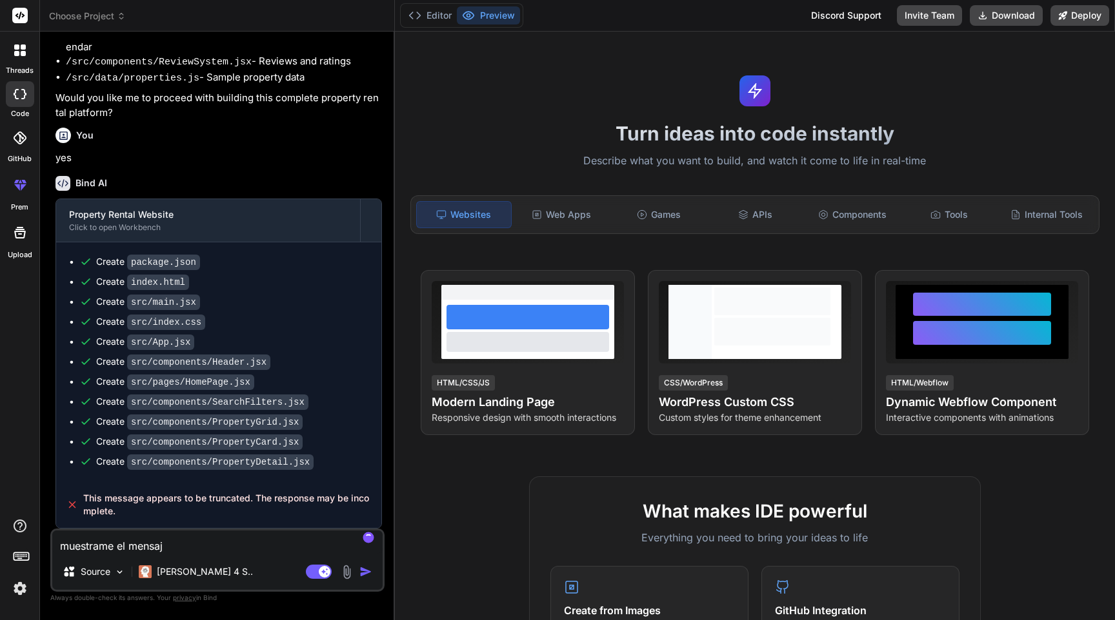
type textarea "x"
type textarea "muestrame el mensaje"
type textarea "x"
type textarea "muestrame el mensaje"
type textarea "x"
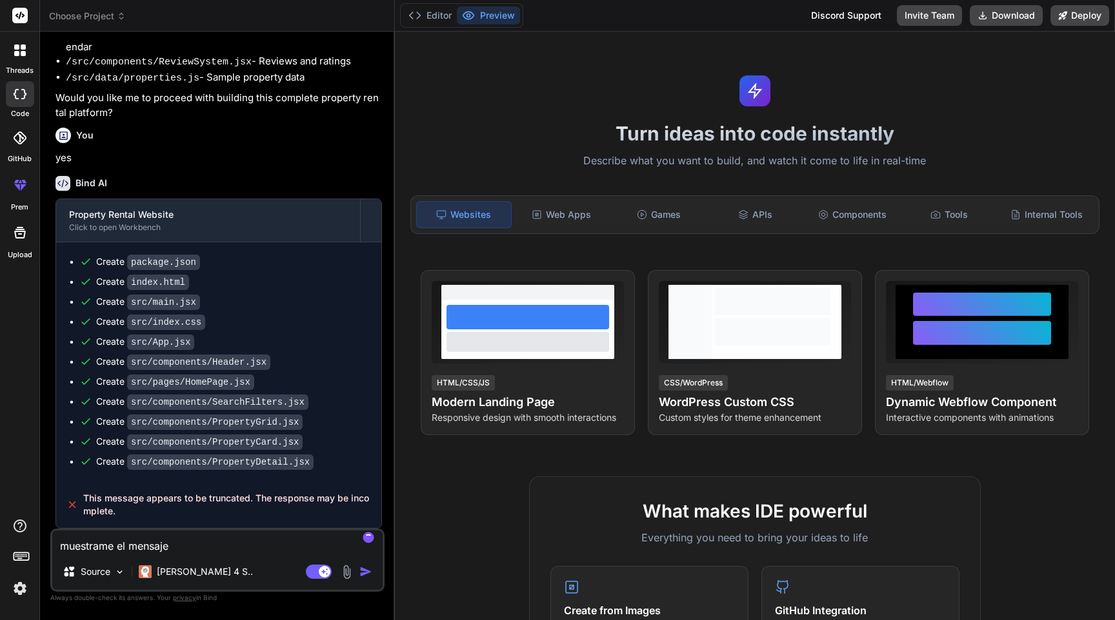
type textarea "muestrame el mensaje c"
type textarea "x"
type textarea "muestrame el mensaje co"
type textarea "x"
type textarea "muestrame el mensaje com"
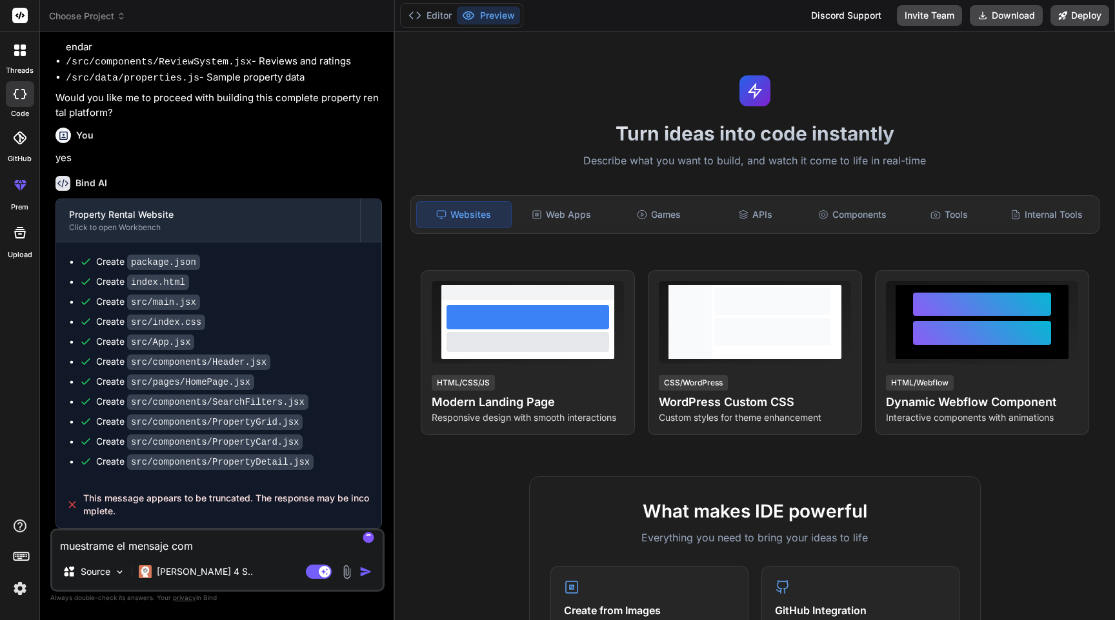
type textarea "x"
type textarea "muestrame el mensaje comp"
type textarea "x"
type textarea "muestrame el mensaje compl"
type textarea "x"
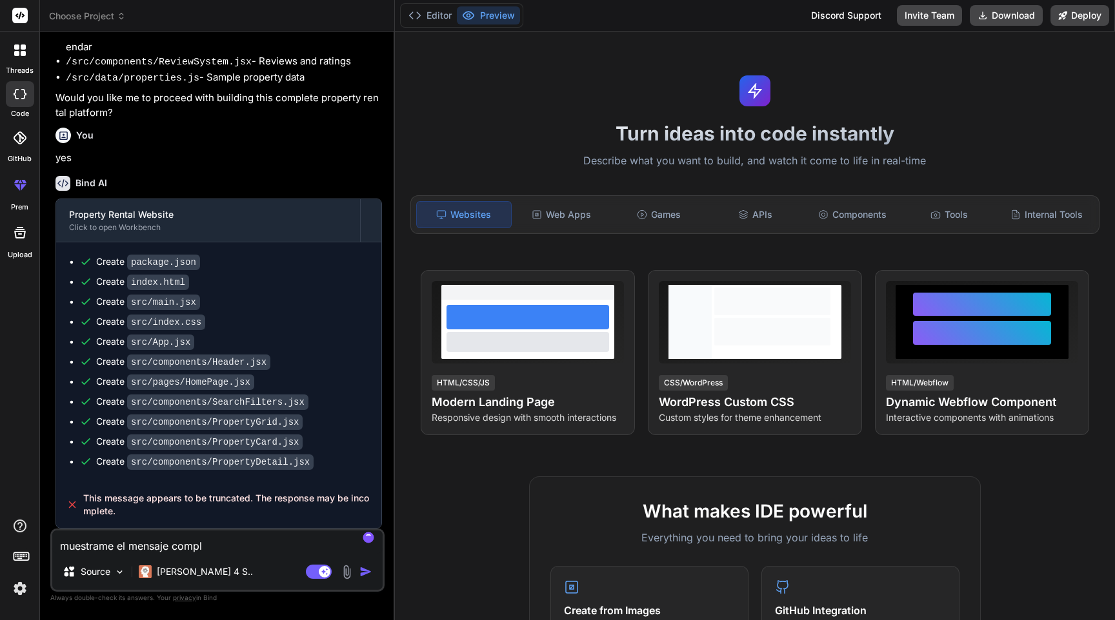
type textarea "muestrame el mensaje comple"
type textarea "x"
type textarea "muestrame el mensaje complet"
type textarea "x"
type textarea "muestrame el mensaje completo"
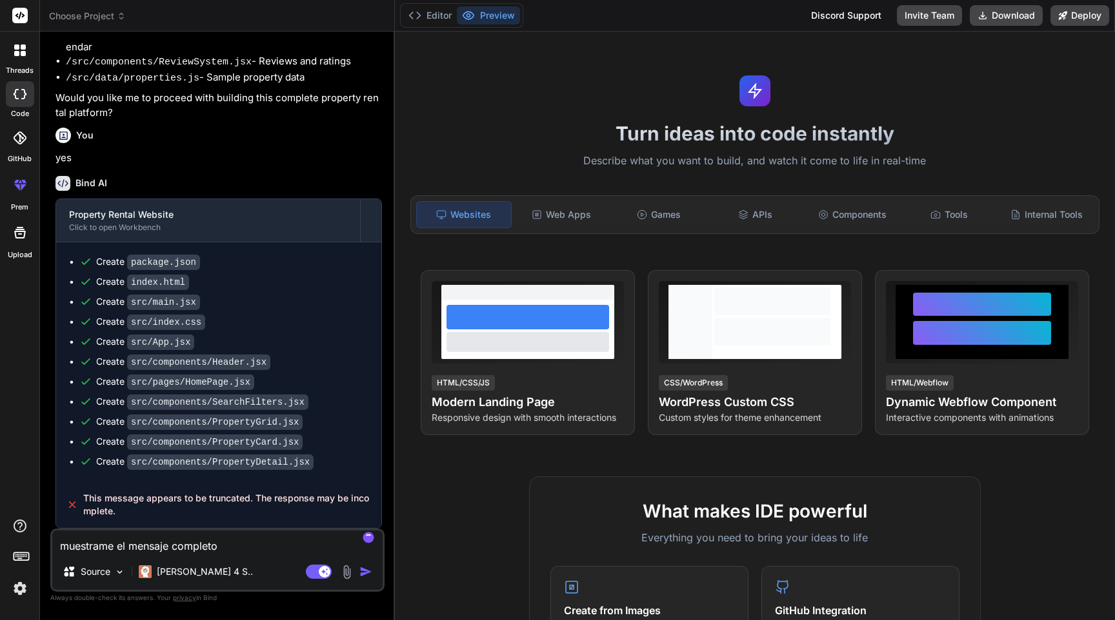
type textarea "x"
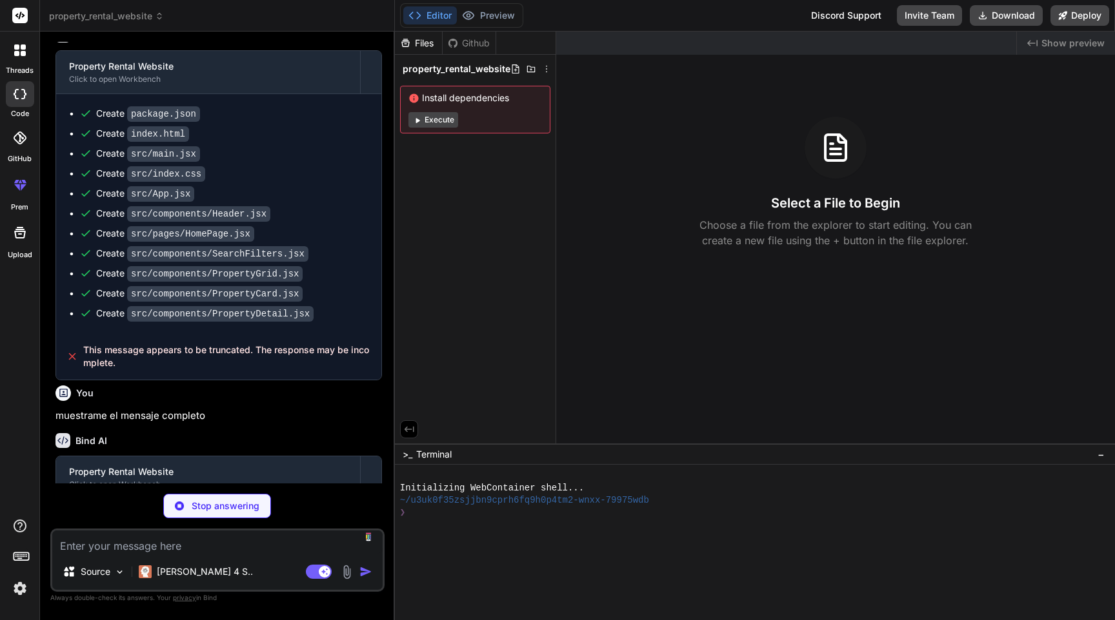
scroll to position [611, 0]
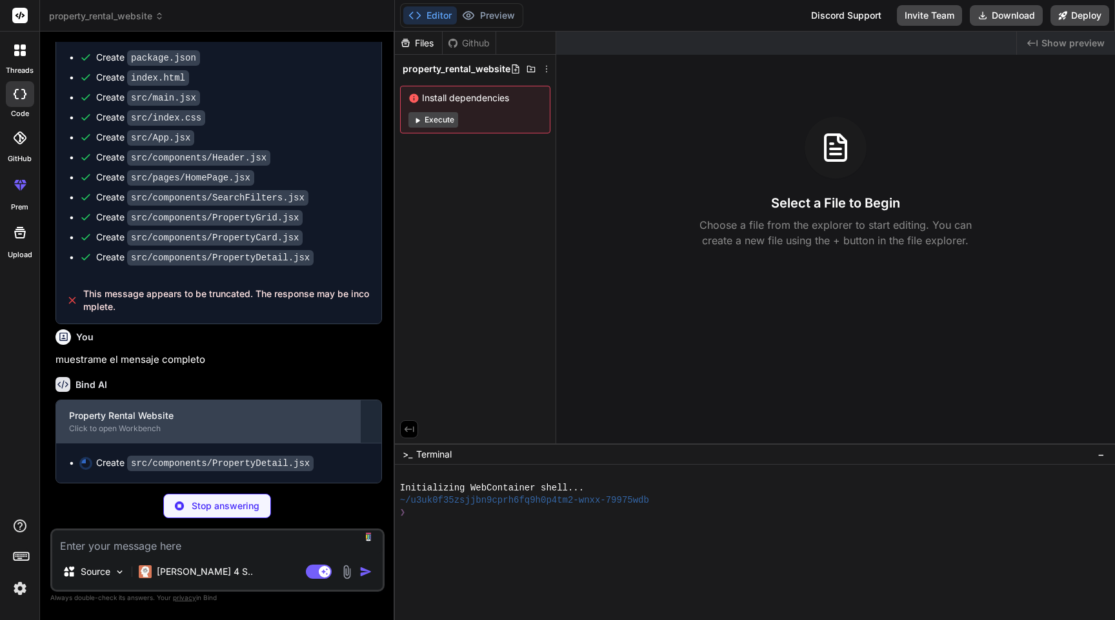
click at [263, 418] on div "Property Rental Website" at bounding box center [208, 416] width 278 height 13
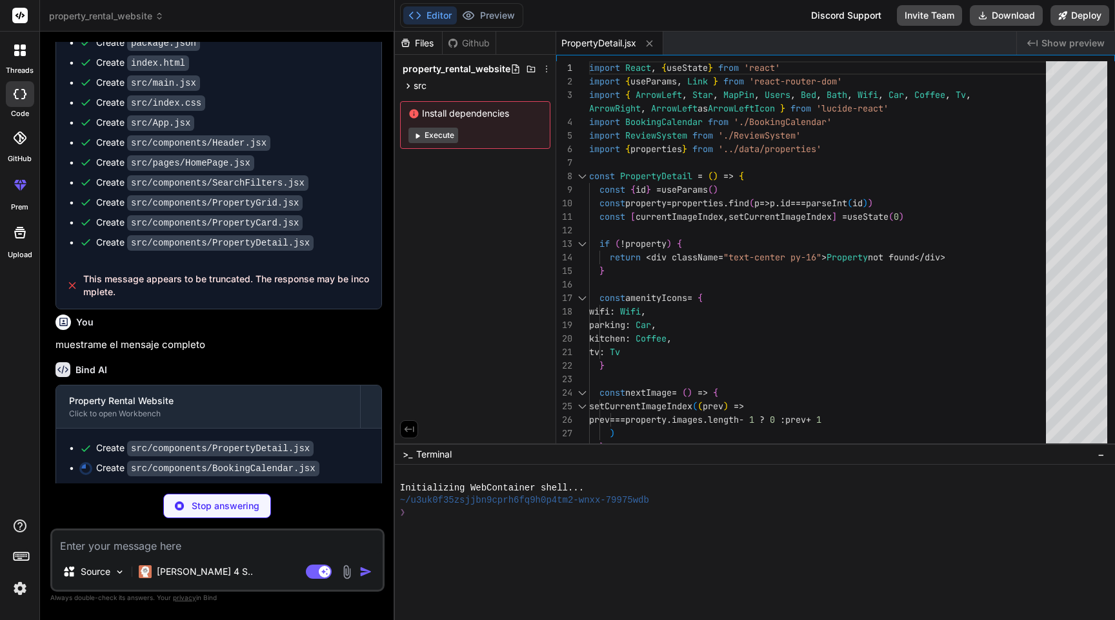
scroll to position [630, 0]
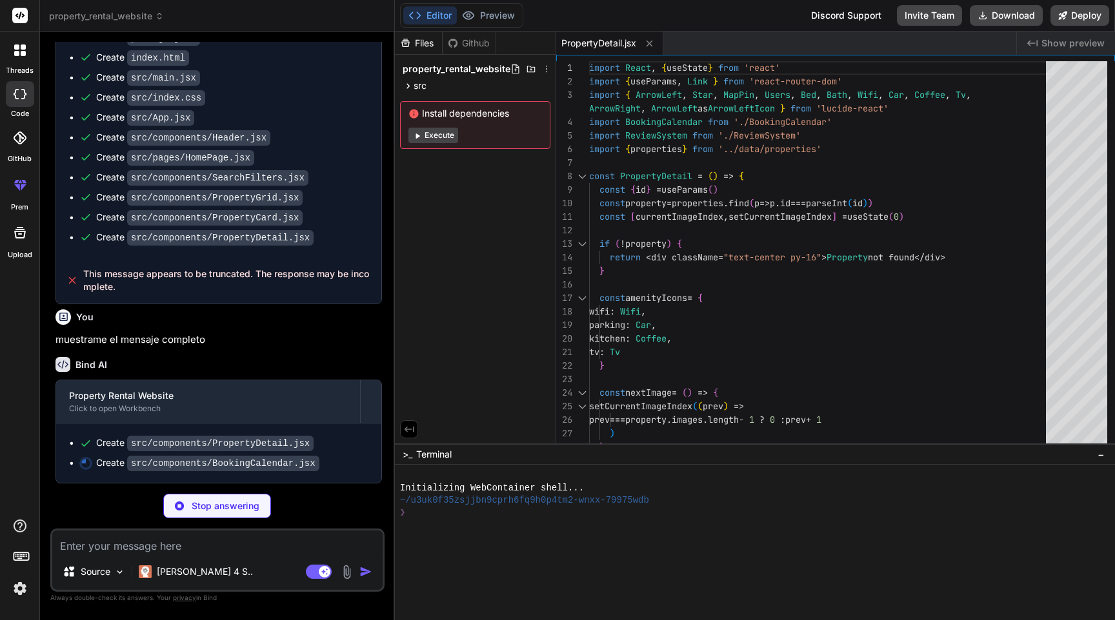
type textarea "x"
type textarea "</form> </div> </div> )} </div> ) } export default BookingCalendar"
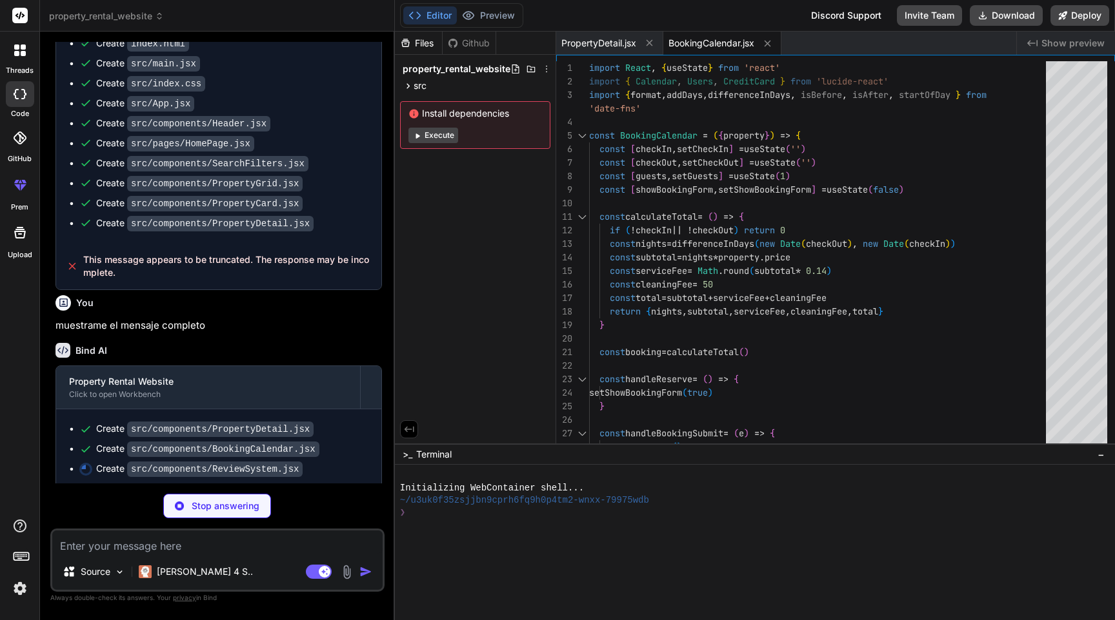
scroll to position [650, 0]
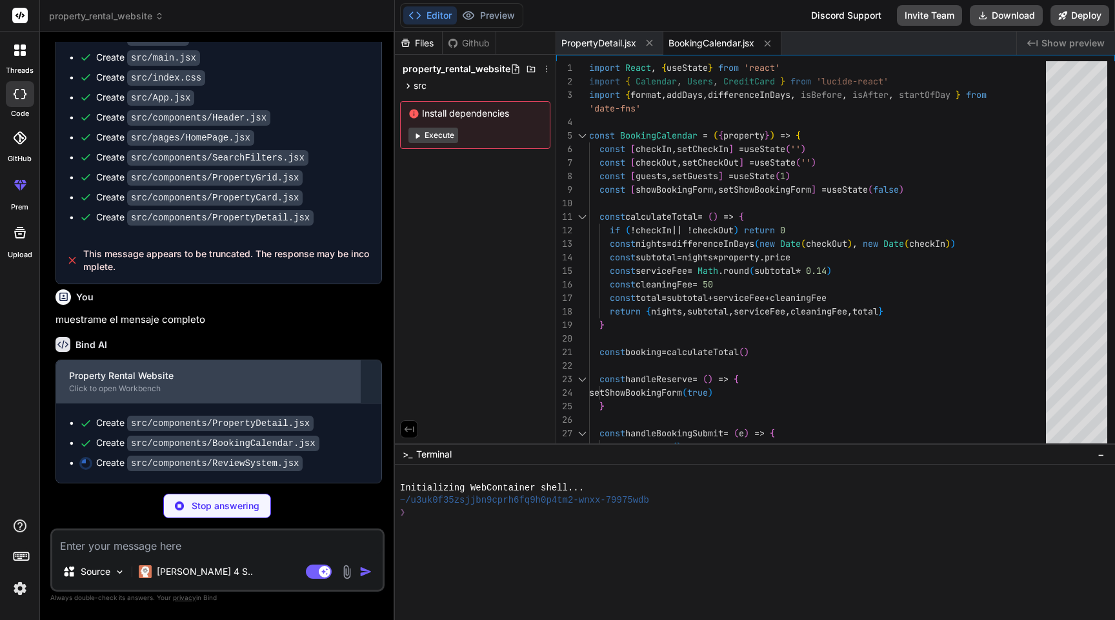
click at [214, 366] on div "Property Rental Website Click to open Workbench" at bounding box center [208, 382] width 304 height 43
type textarea "x"
type textarea "</div> )} </div> ) } export default ReviewSystem"
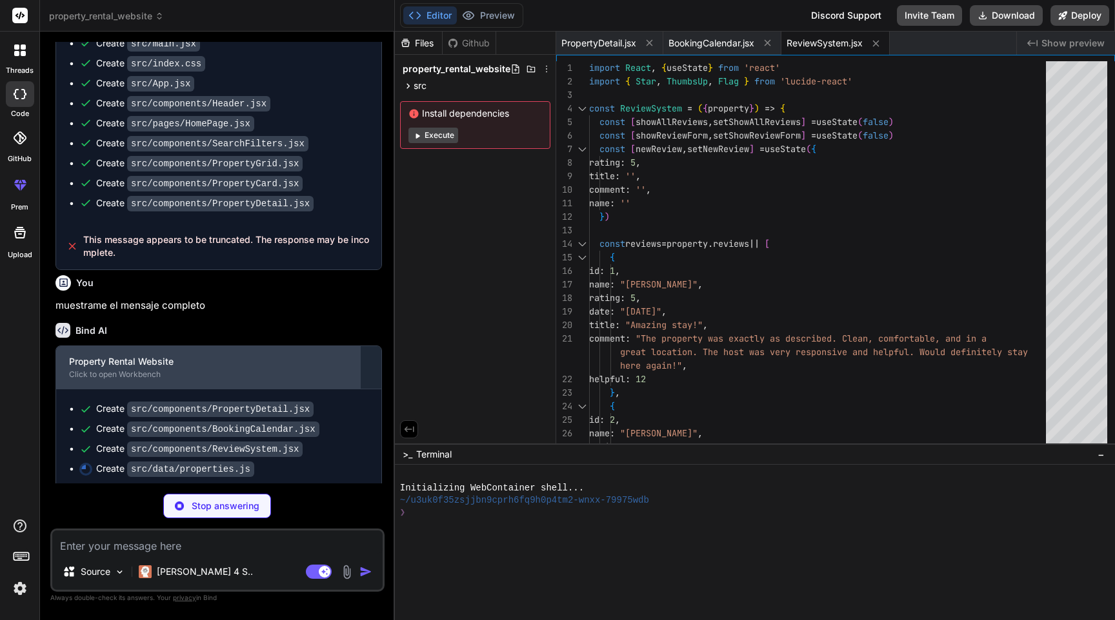
scroll to position [670, 0]
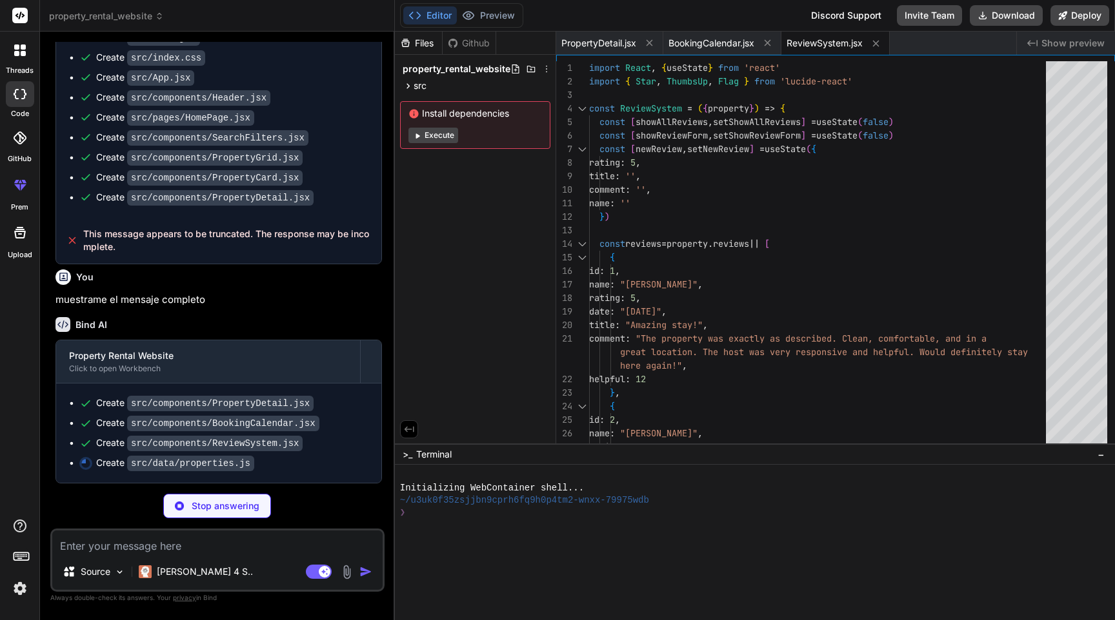
type textarea "x"
type textarea ""https://images.unsplash.com/photo-1613490493576-7fde63acd811?w=800&h=600&fit=c…"
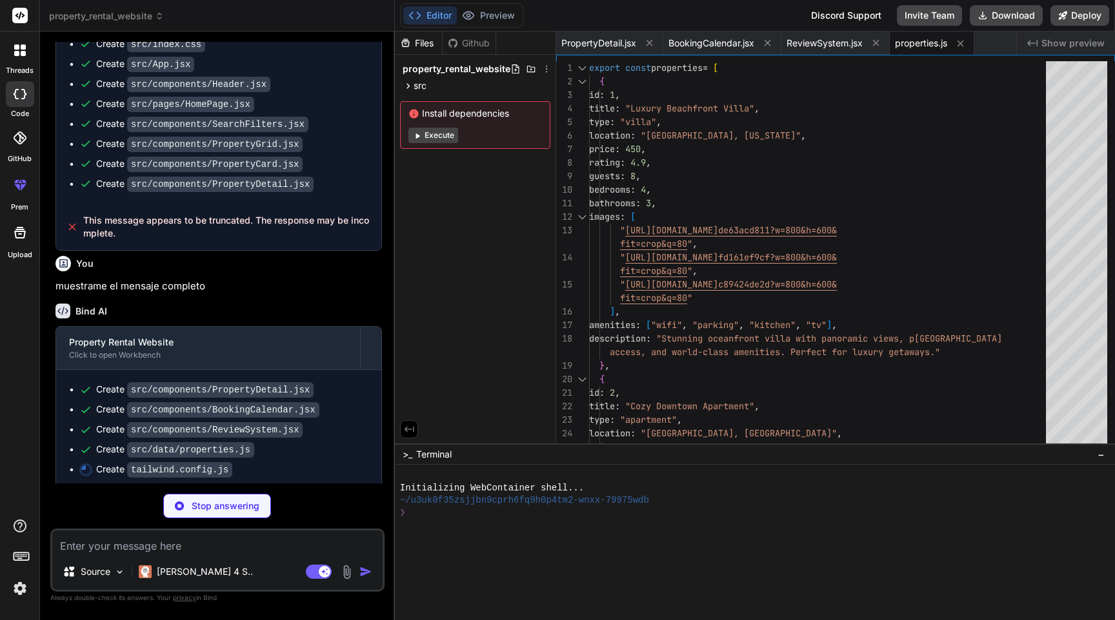
type textarea "x"
type textarea "} } }, }, plugins: [], }"
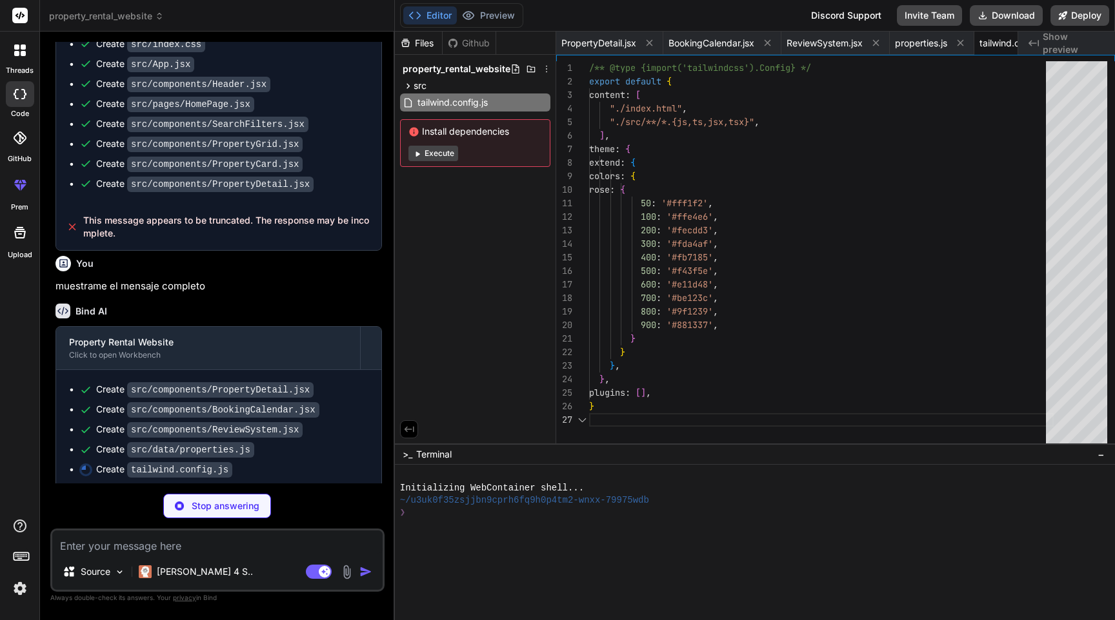
scroll to position [81, 0]
type textarea "x"
type textarea "export default { plugins: { tailwindcss: {}, autoprefixer: {}, }, }"
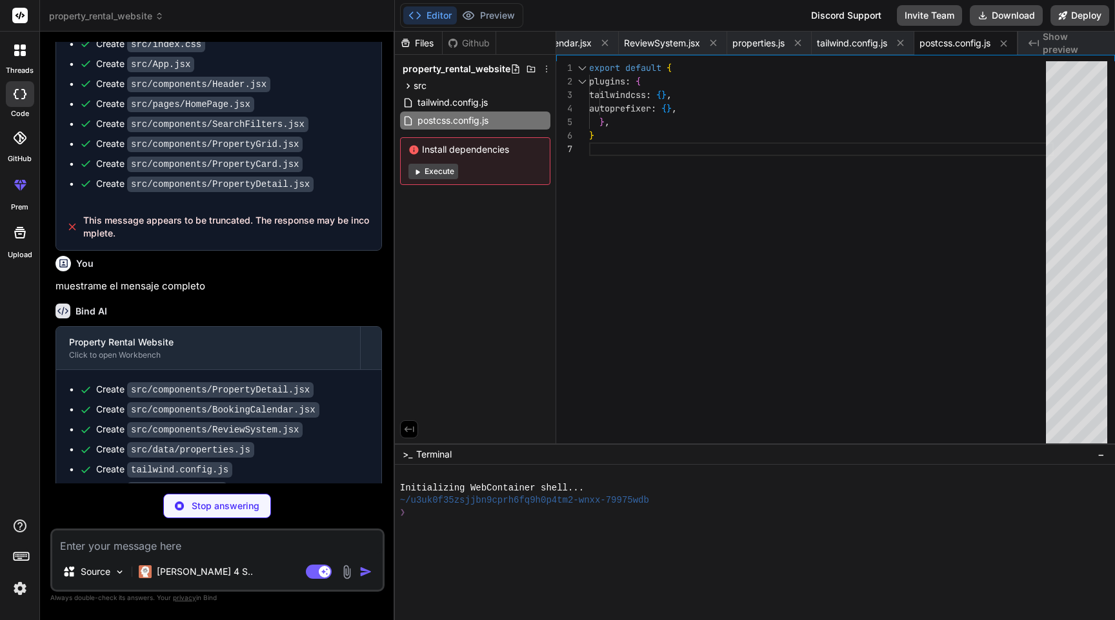
type textarea "x"
type textarea "})"
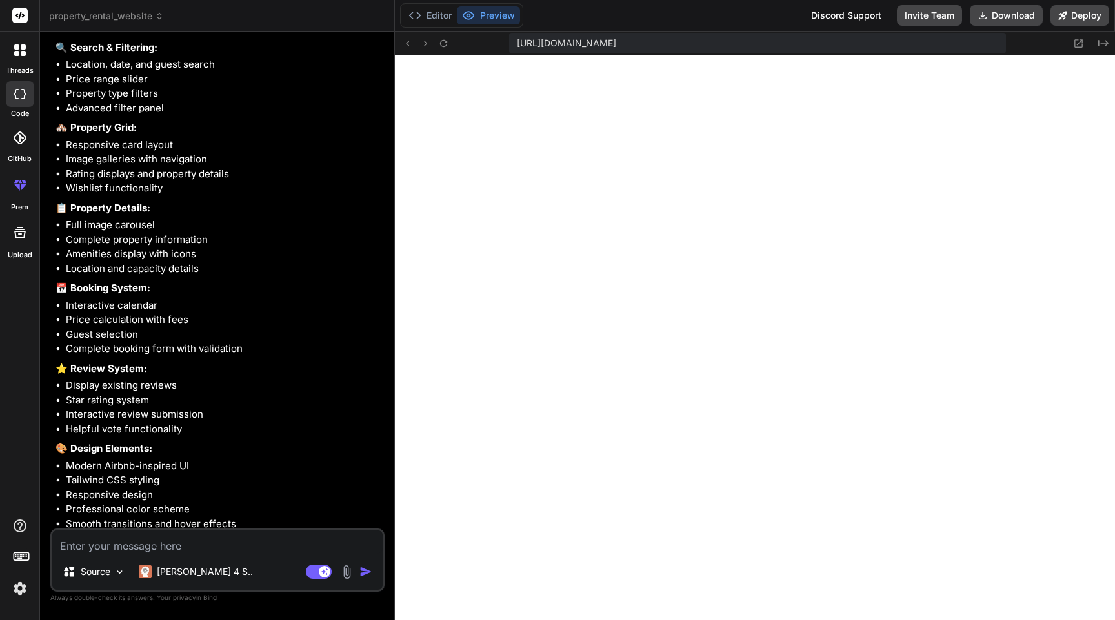
scroll to position [1401, 0]
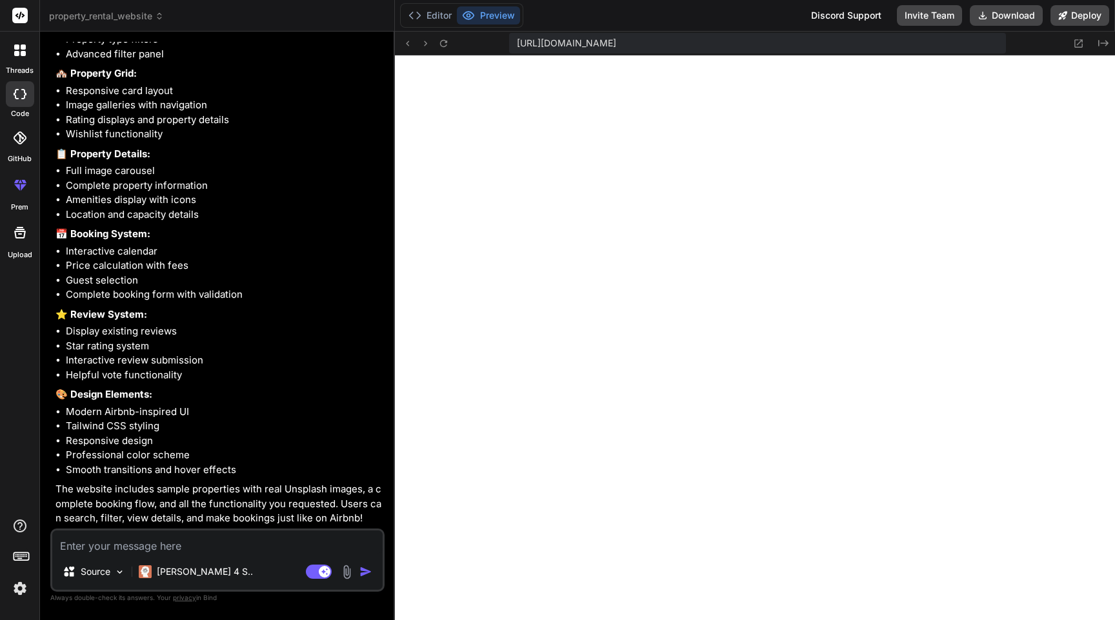
click at [497, 12] on button "Preview" at bounding box center [488, 15] width 63 height 18
click at [441, 14] on button "Editor" at bounding box center [430, 15] width 54 height 18
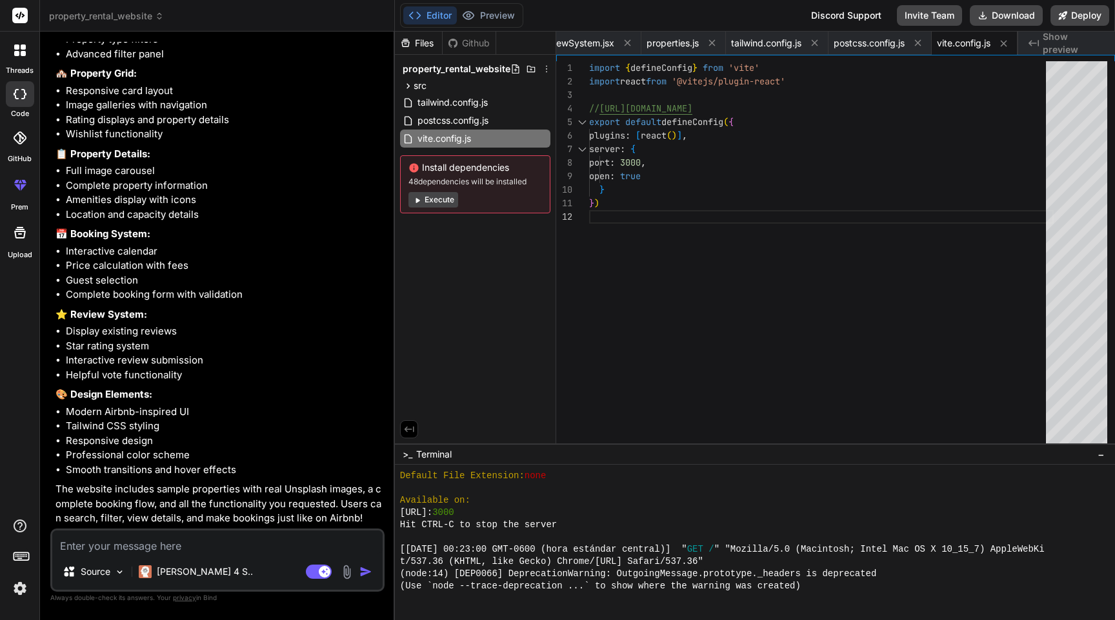
click at [441, 201] on button "Execute" at bounding box center [433, 199] width 50 height 15
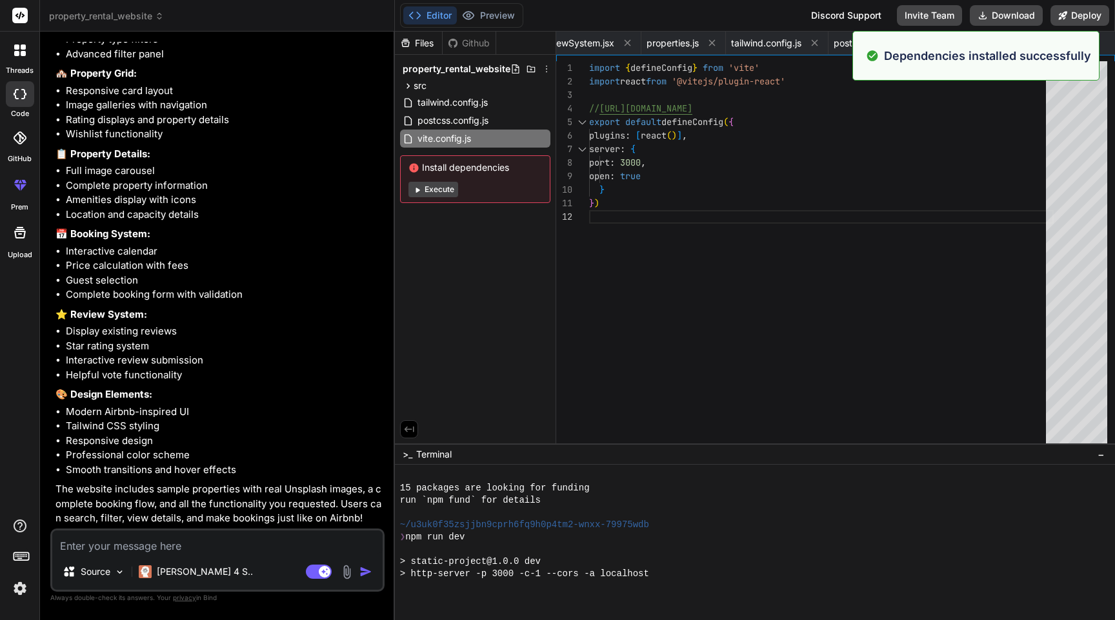
scroll to position [1066, 0]
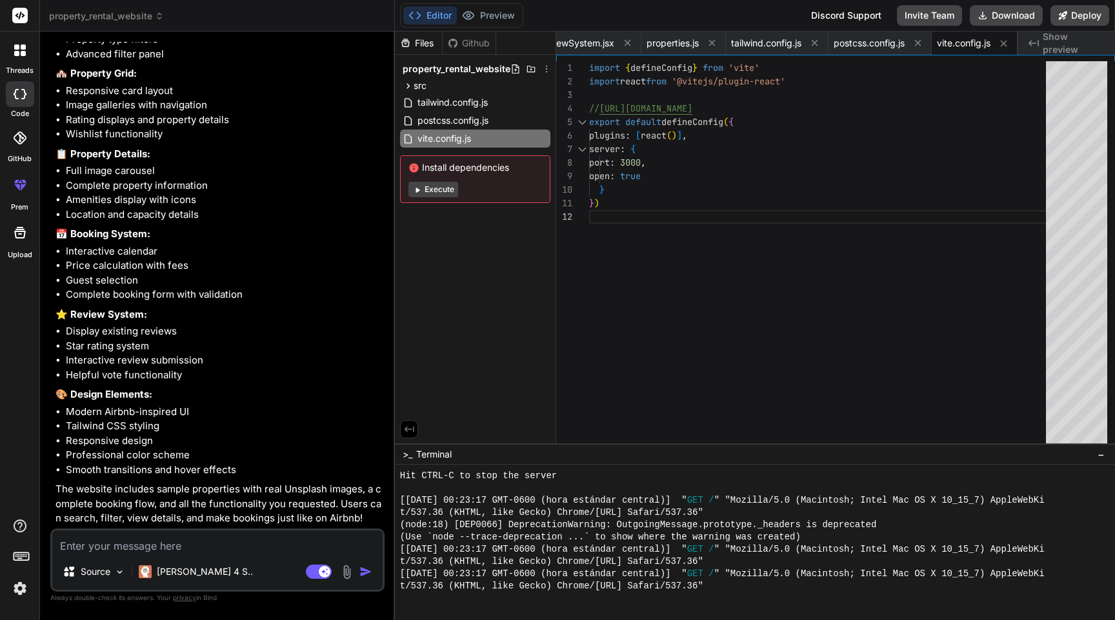
click at [444, 192] on button "Execute" at bounding box center [433, 189] width 50 height 15
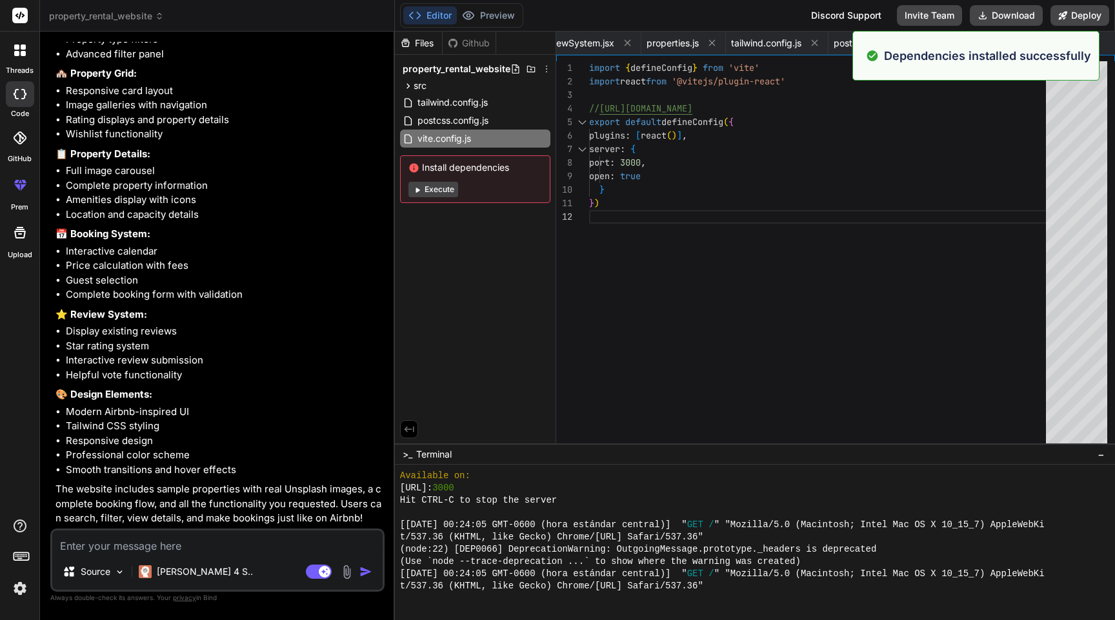
scroll to position [1618, 0]
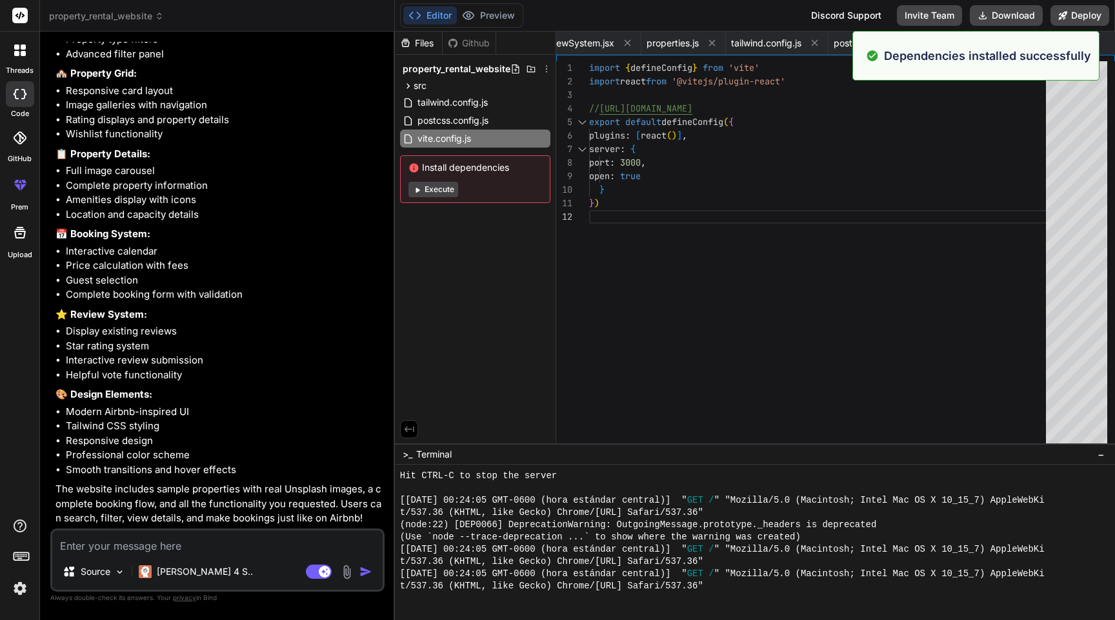
type textarea "x"
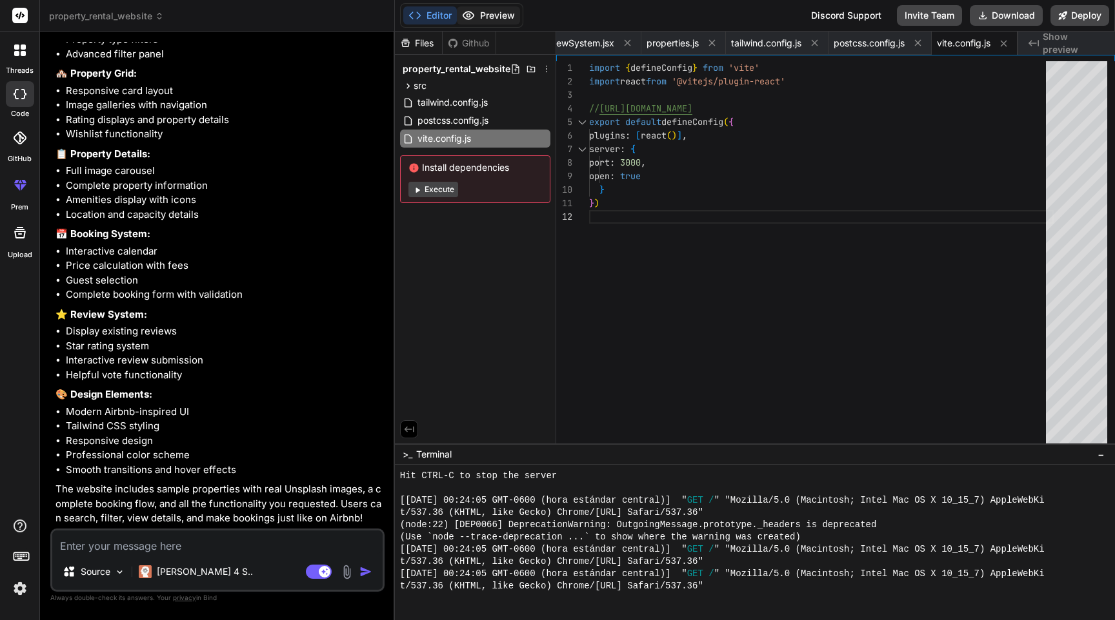
click at [503, 14] on button "Preview" at bounding box center [488, 15] width 63 height 18
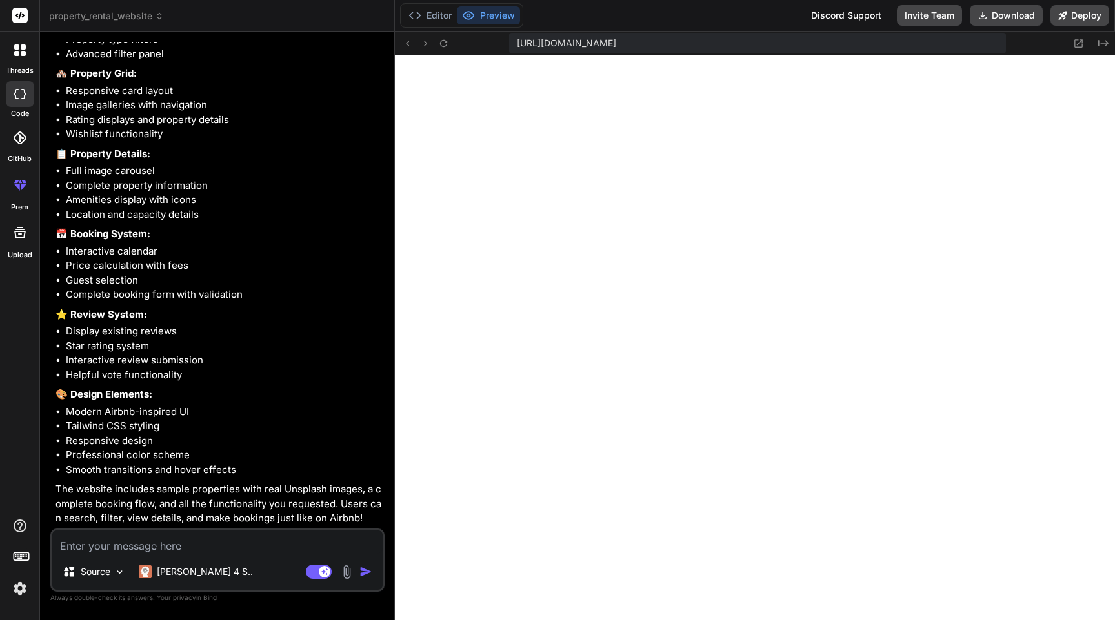
scroll to position [1642, 0]
click at [411, 43] on icon at bounding box center [407, 43] width 11 height 11
click at [442, 19] on button "Editor" at bounding box center [430, 15] width 54 height 18
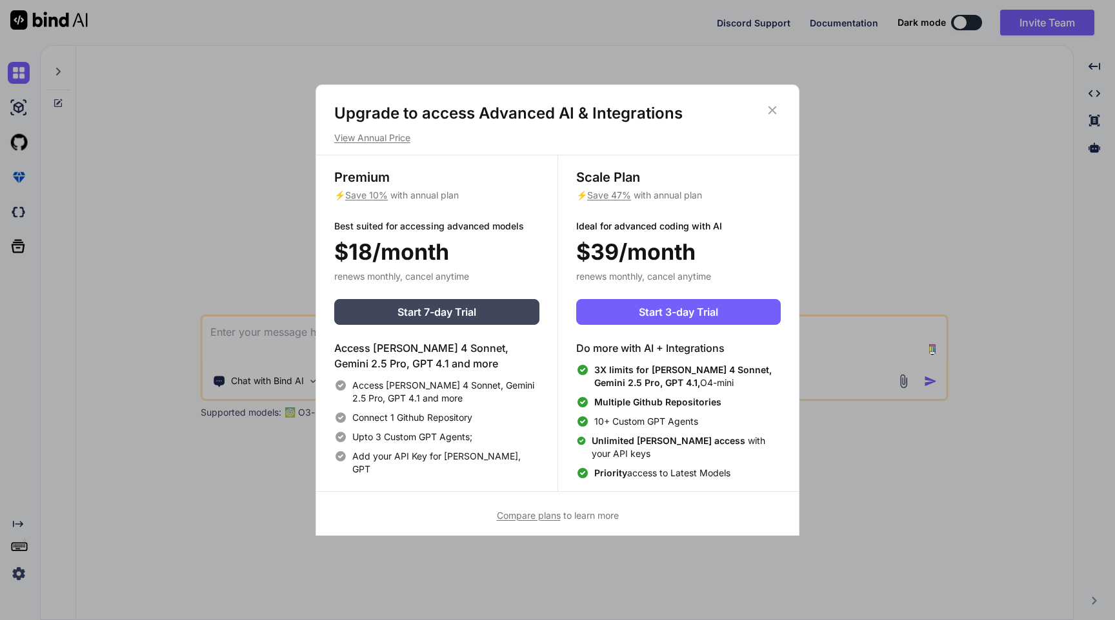
click at [773, 108] on icon at bounding box center [772, 110] width 8 height 8
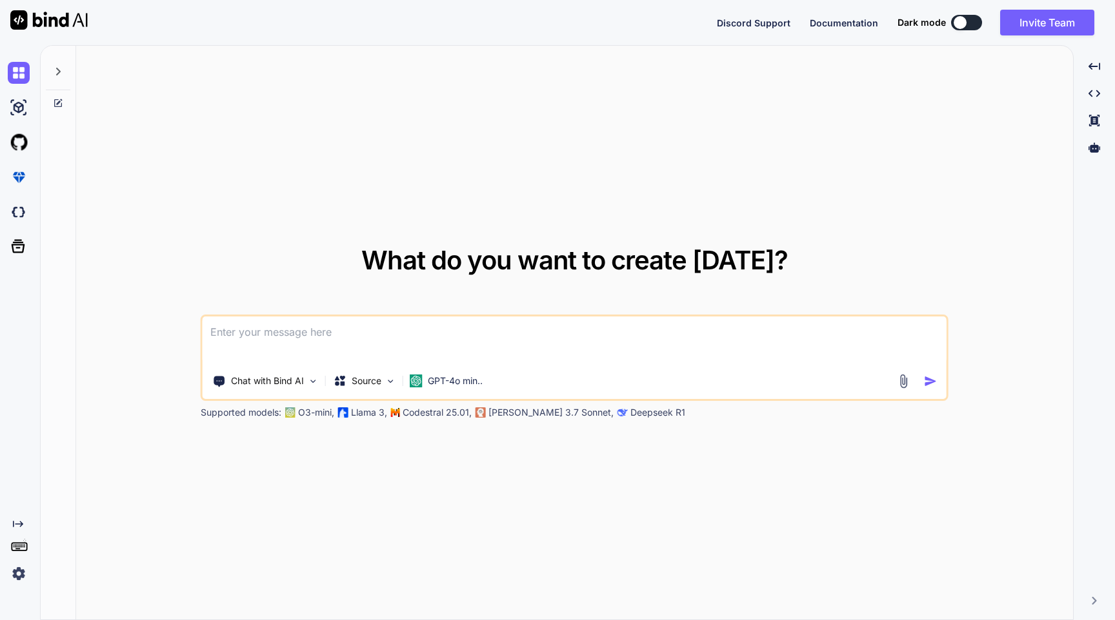
click at [65, 71] on div at bounding box center [58, 68] width 25 height 45
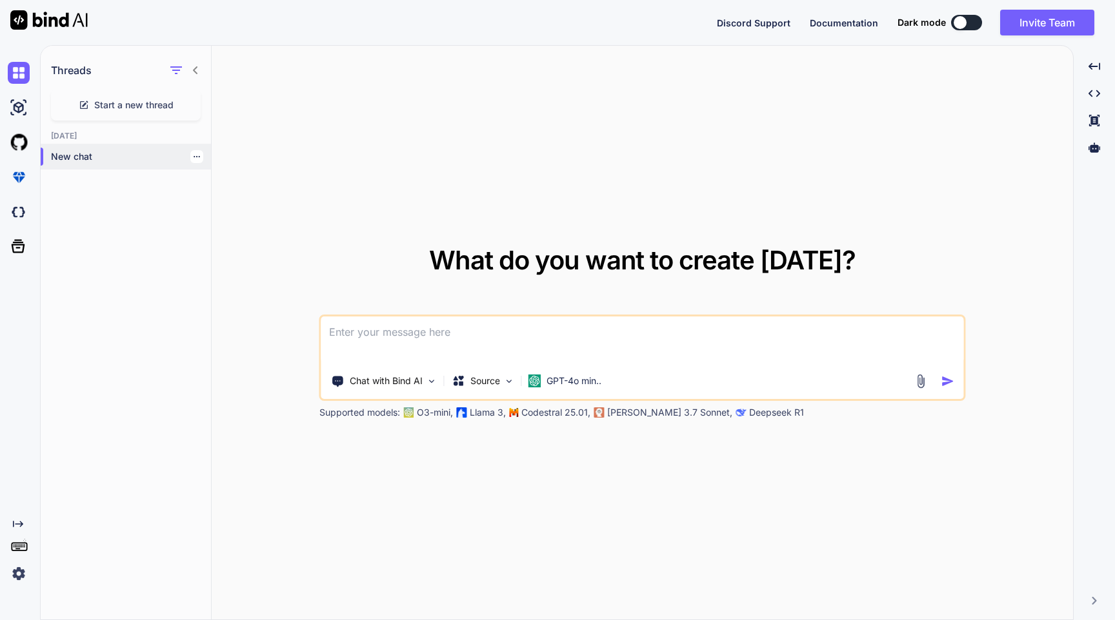
click at [74, 153] on p "New chat" at bounding box center [131, 156] width 160 height 13
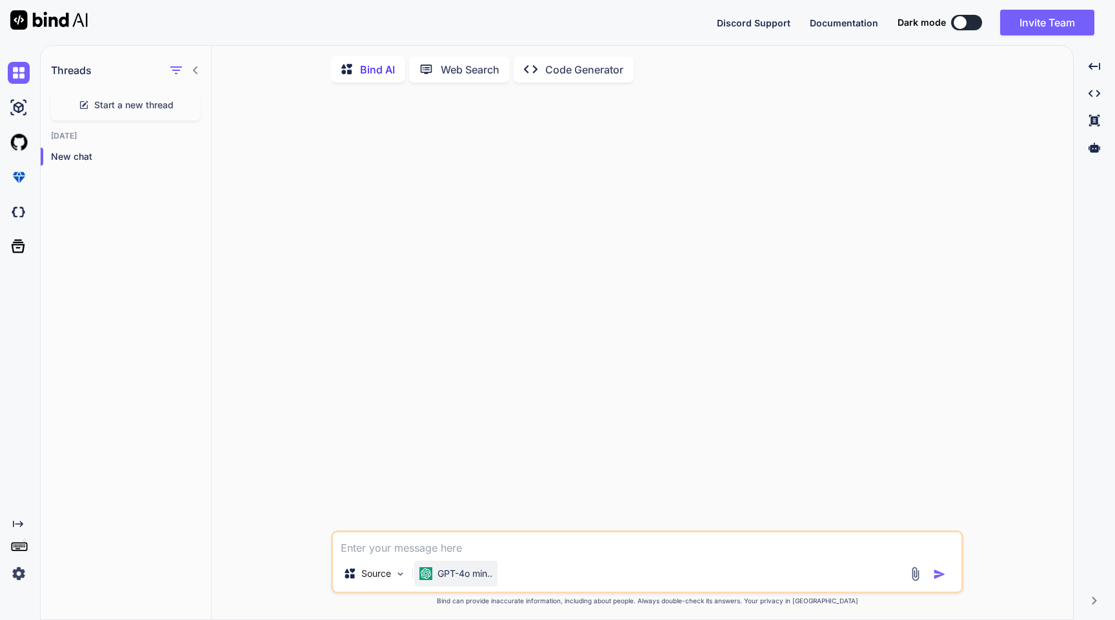
click at [478, 576] on p "GPT-4o min.." at bounding box center [464, 574] width 55 height 13
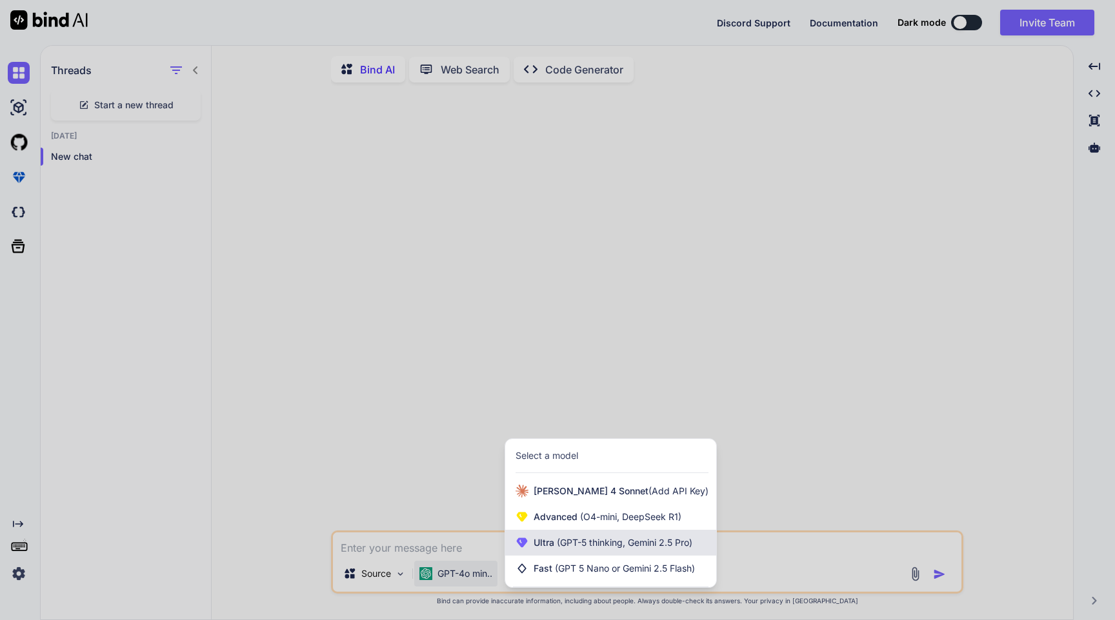
click at [549, 550] on span "Ultra (GPT-5 thinking, Gemini 2.5 Pro)" at bounding box center [612, 543] width 159 height 13
type textarea "x"
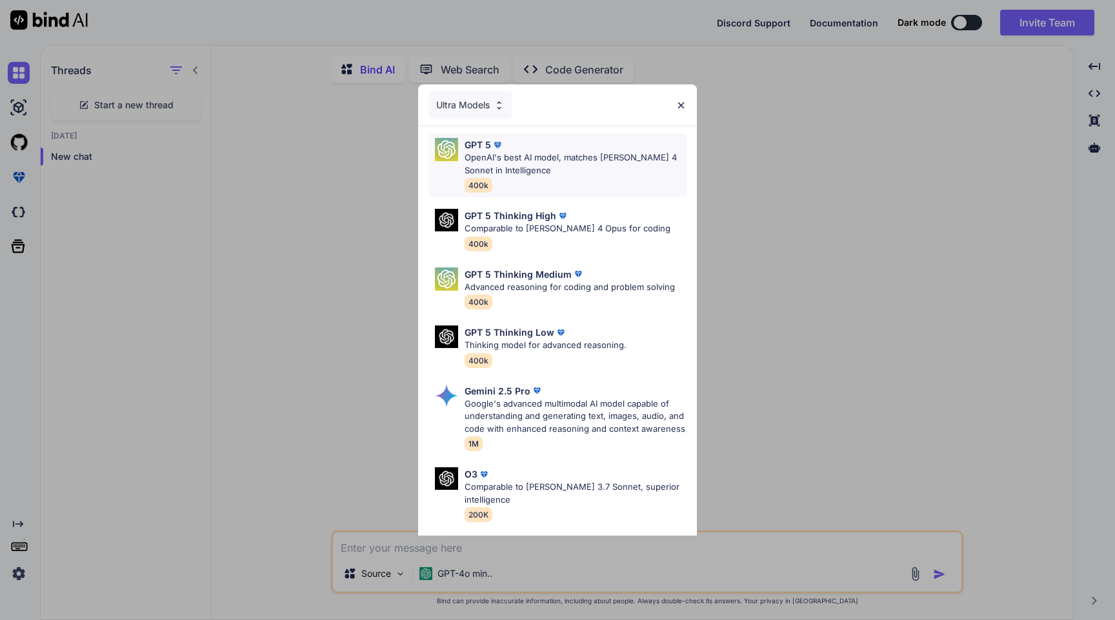
click at [606, 159] on p "OpenAI's best AI model, matches [PERSON_NAME] 4 Sonnet in Intelligence" at bounding box center [575, 164] width 222 height 25
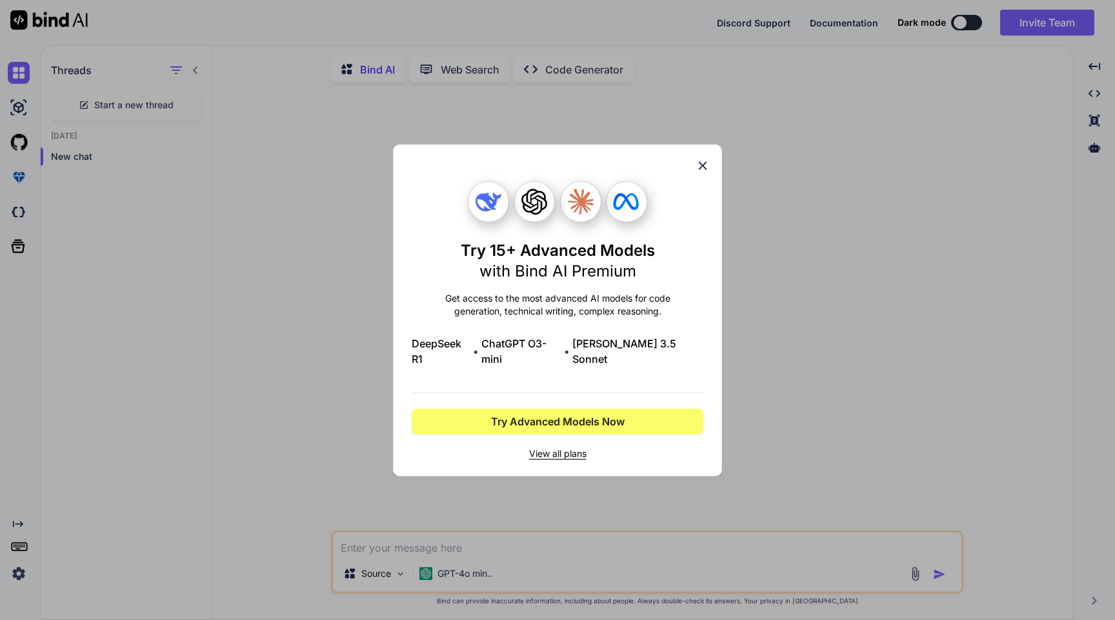
click at [564, 448] on span "View all plans" at bounding box center [558, 454] width 292 height 13
